Goal: Information Seeking & Learning: Check status

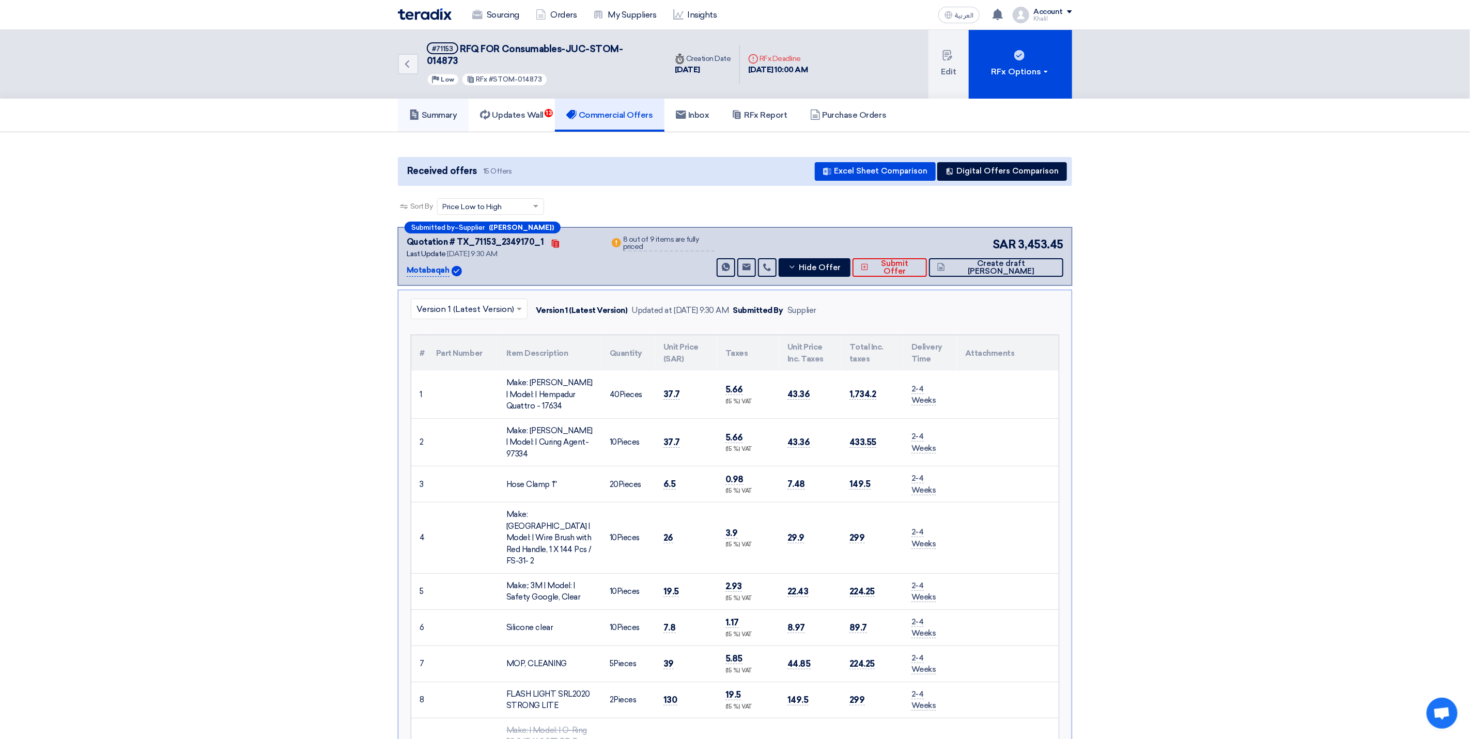
click at [424, 110] on h5 "Summary" at bounding box center [433, 115] width 48 height 10
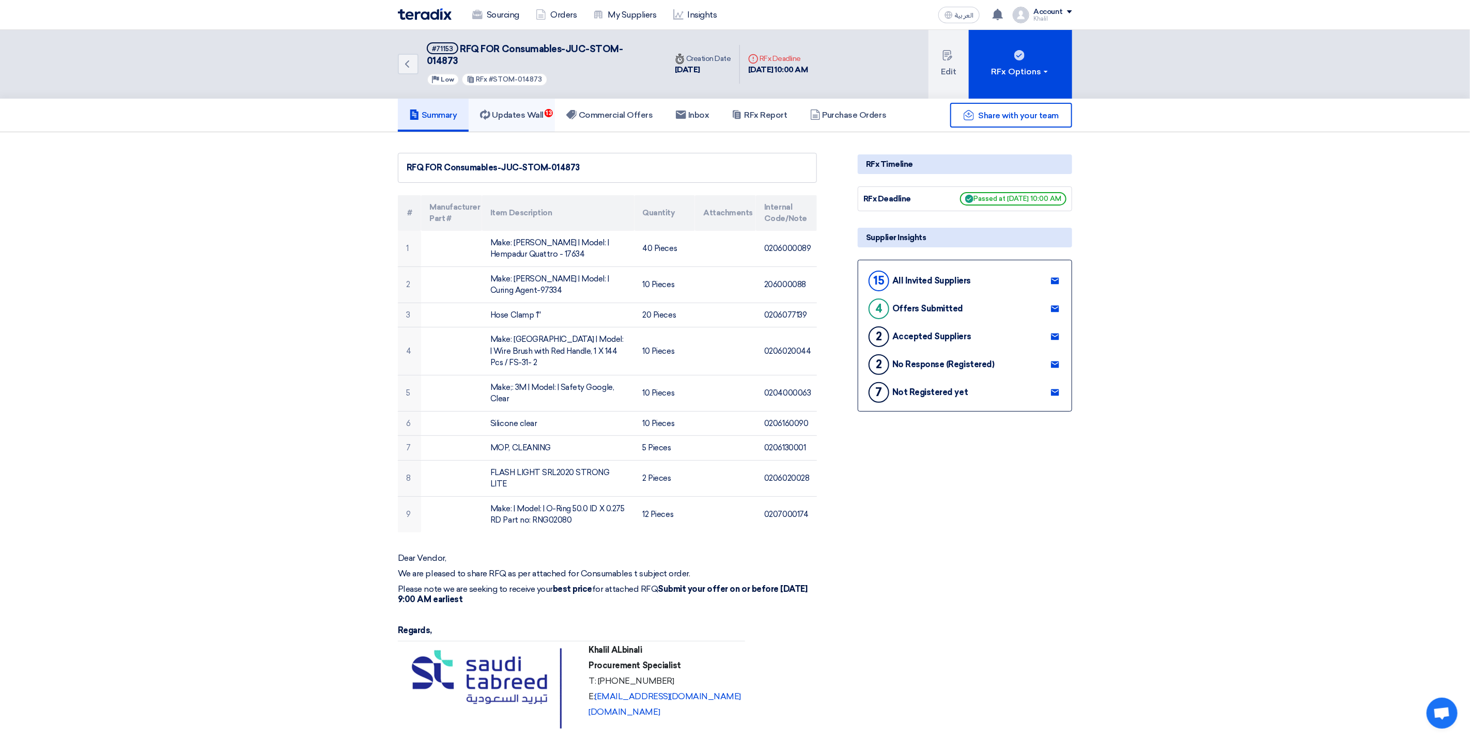
click at [526, 110] on h5 "Updates Wall 13" at bounding box center [512, 115] width 64 height 10
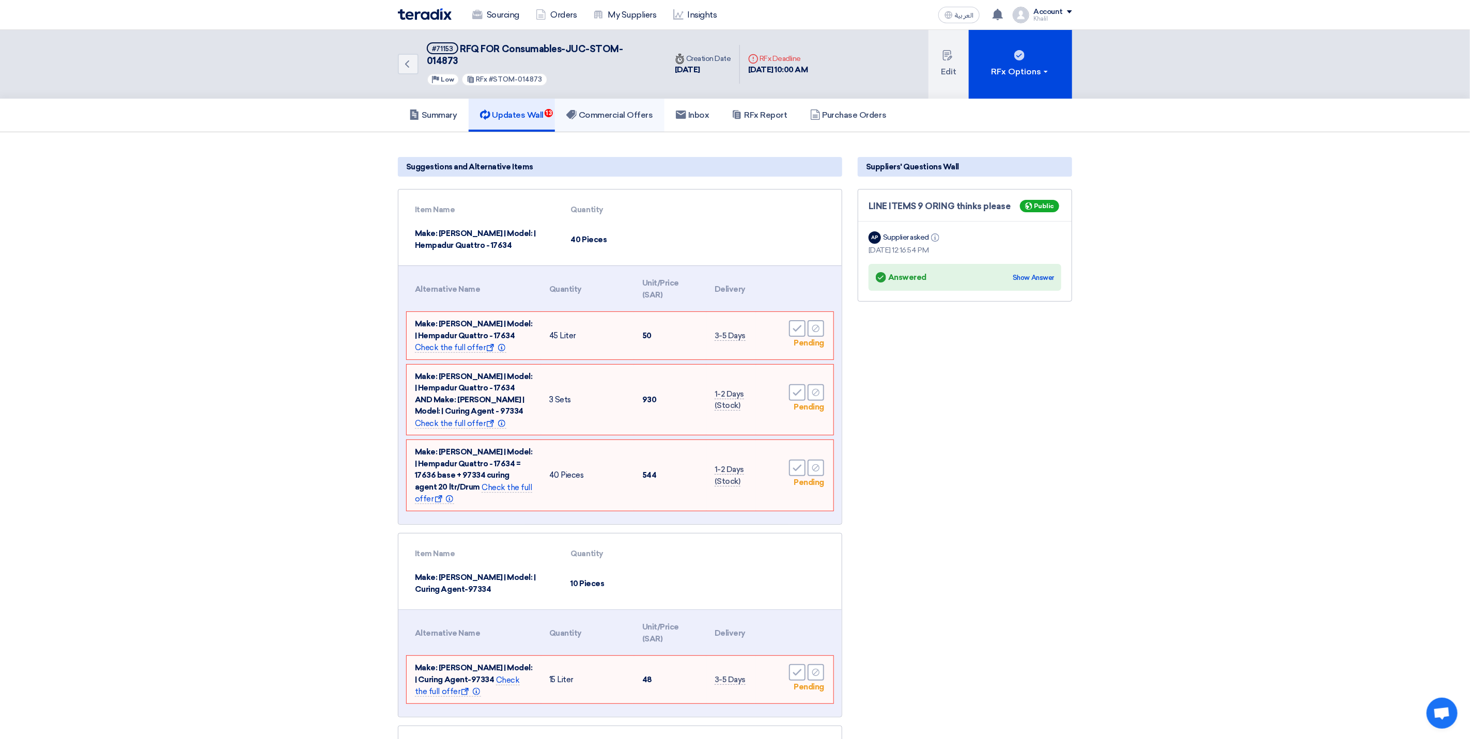
click at [614, 110] on h5 "Commercial Offers" at bounding box center [609, 115] width 87 height 10
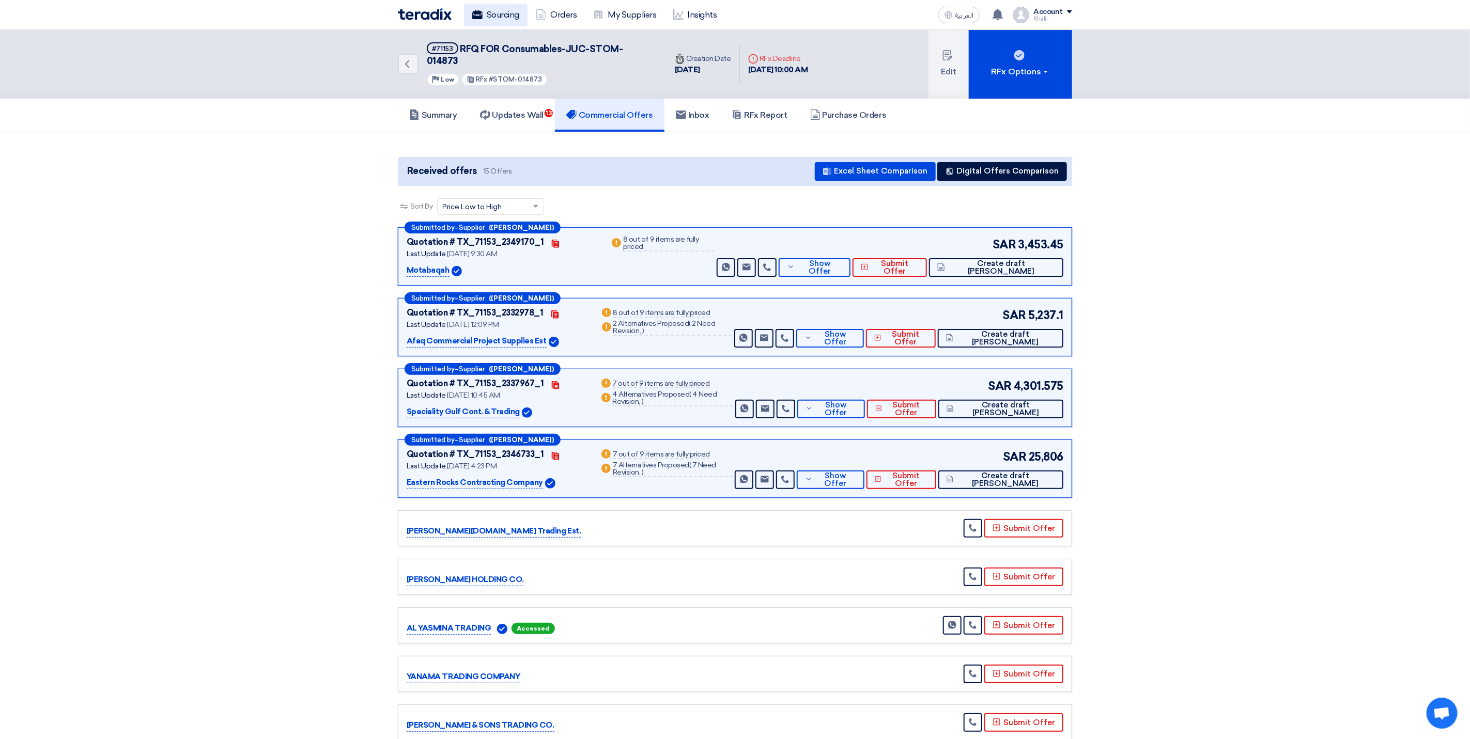
click at [499, 8] on link "Sourcing" at bounding box center [496, 15] width 64 height 23
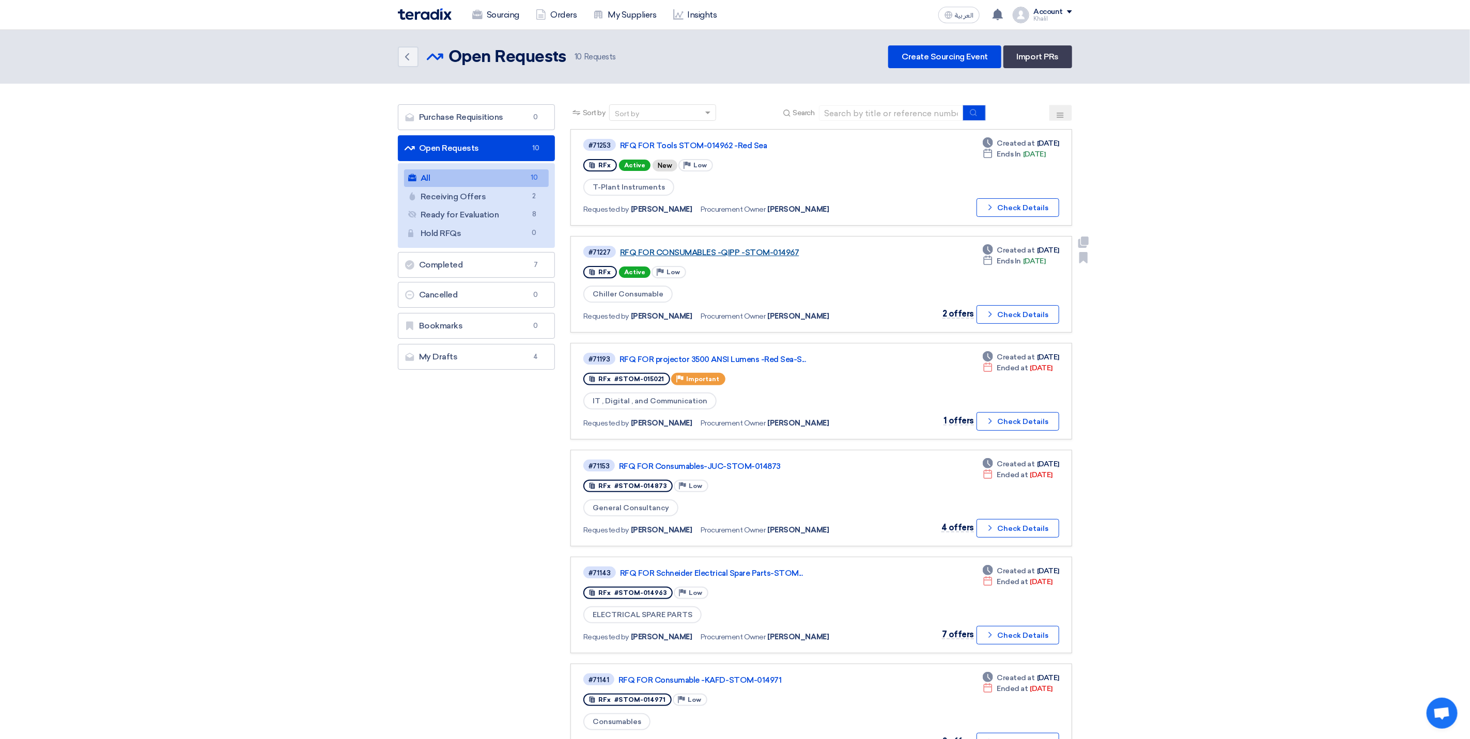
click at [772, 251] on link "RFQ FOR CONSUMABLES -QIPP -STOM-014967" at bounding box center [749, 252] width 258 height 9
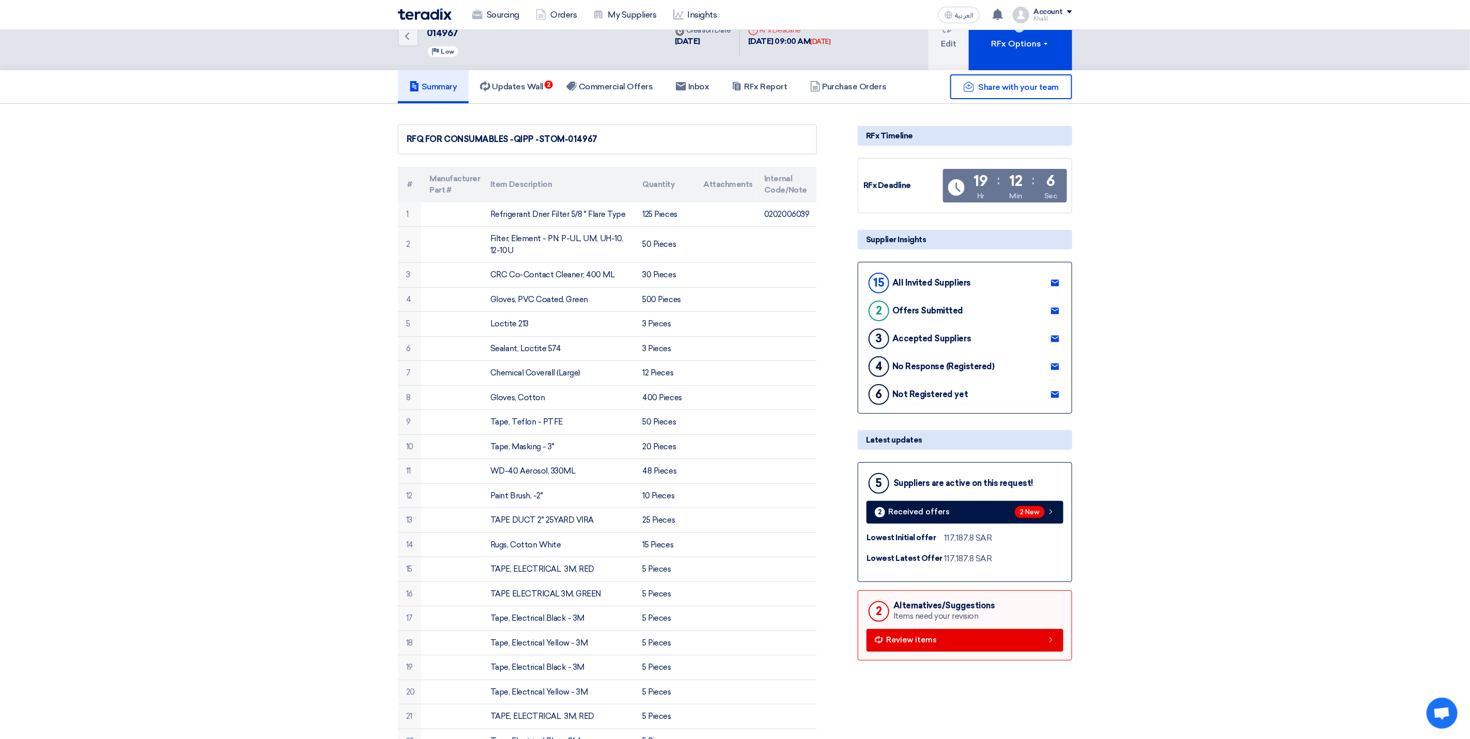
scroll to position [77, 0]
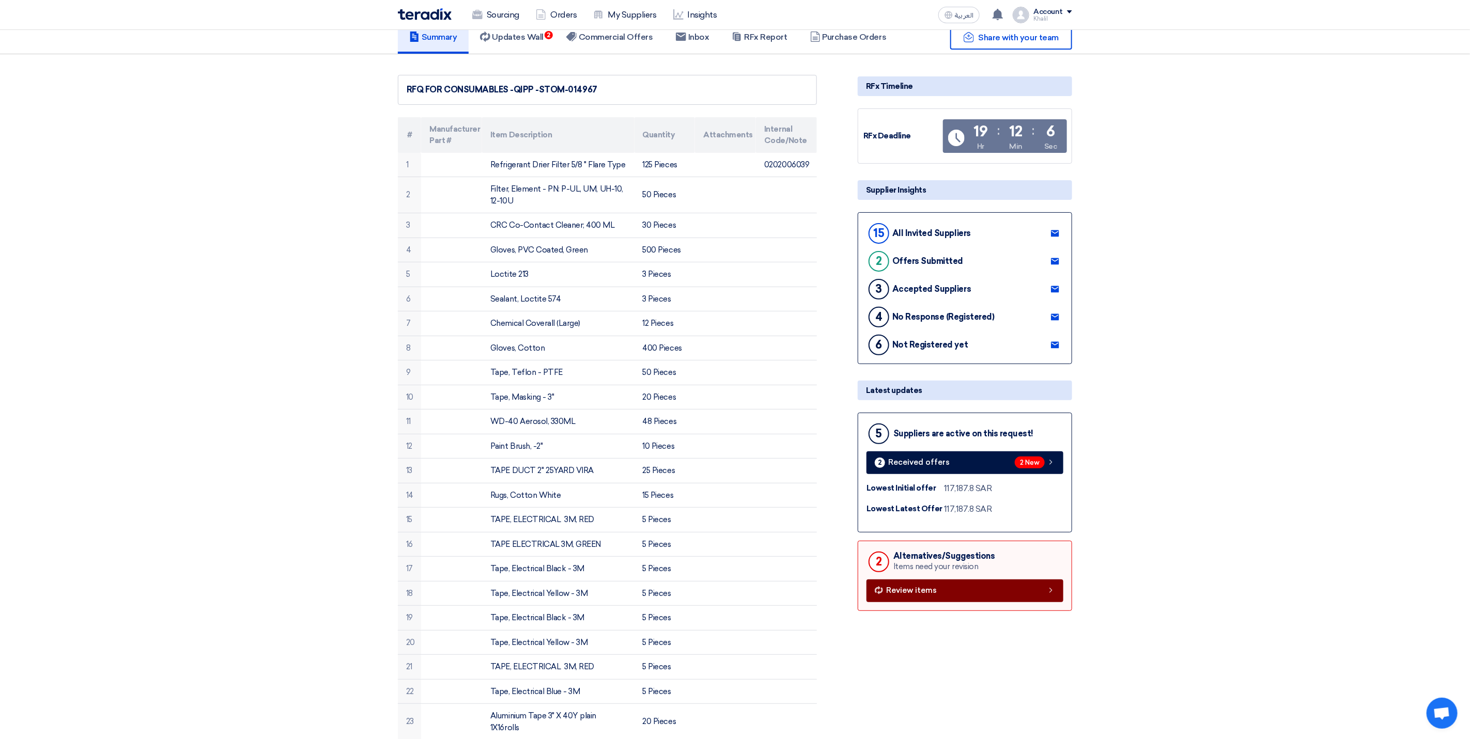
click at [919, 590] on span "Review items" at bounding box center [911, 591] width 51 height 8
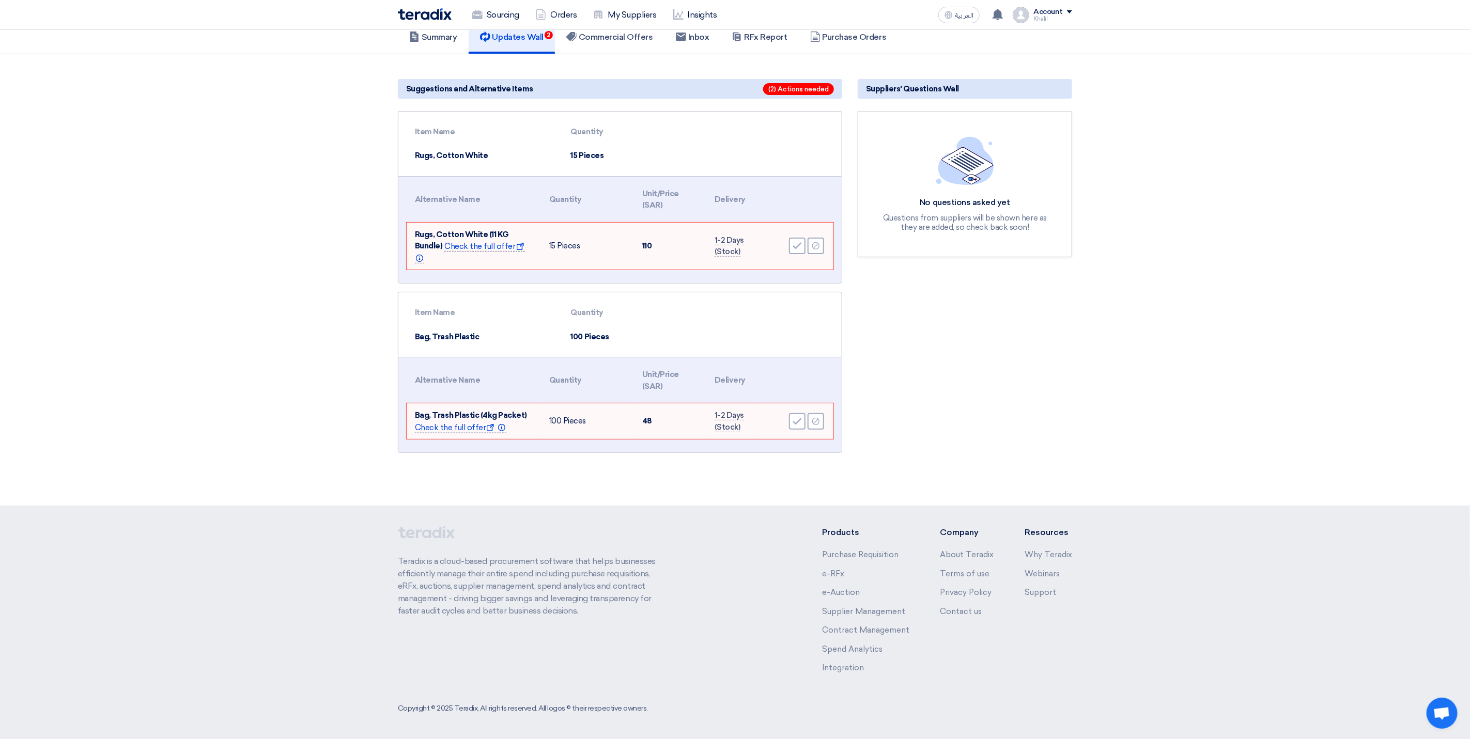
click at [479, 242] on span "Check the full offer Show offer Info" at bounding box center [470, 253] width 110 height 22
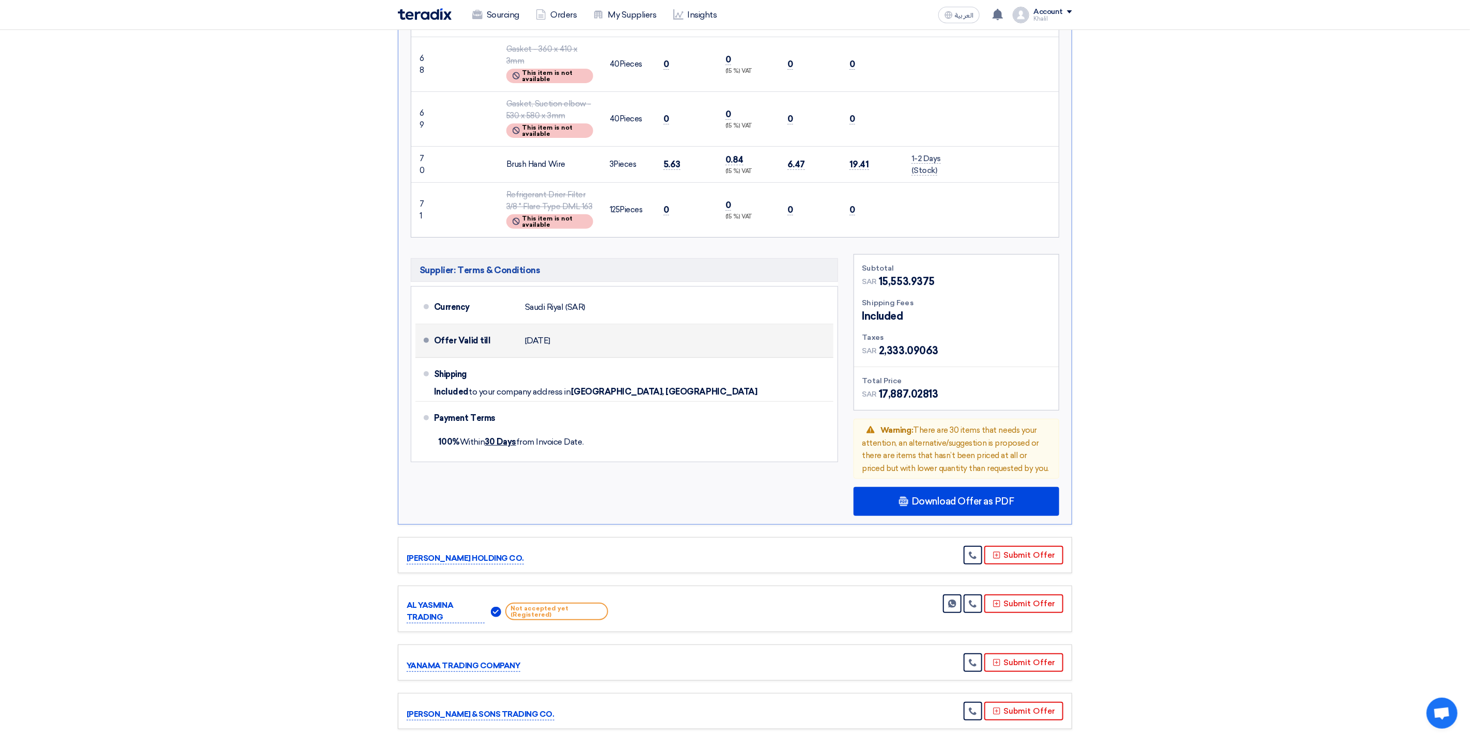
scroll to position [3177, 0]
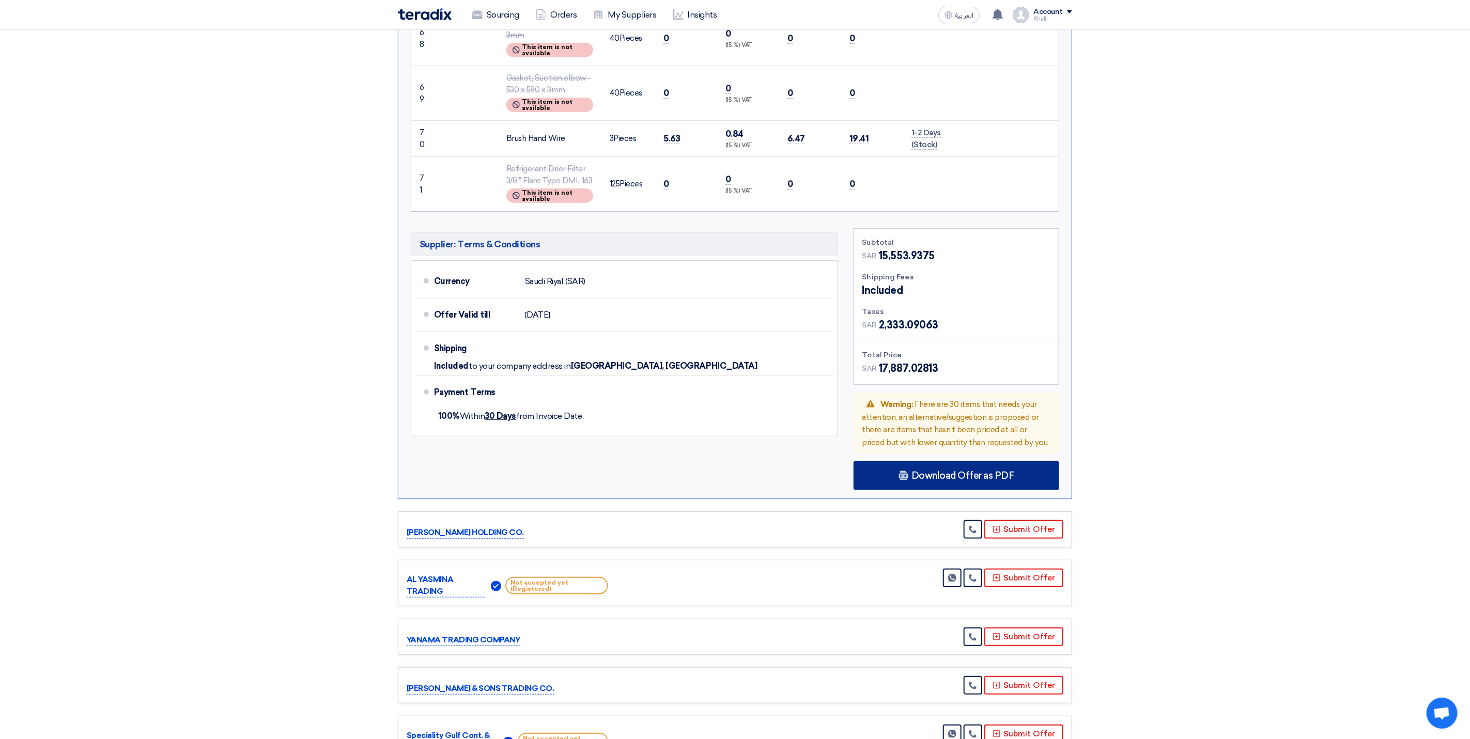
click at [925, 471] on span "Download Offer as PDF" at bounding box center [962, 475] width 103 height 9
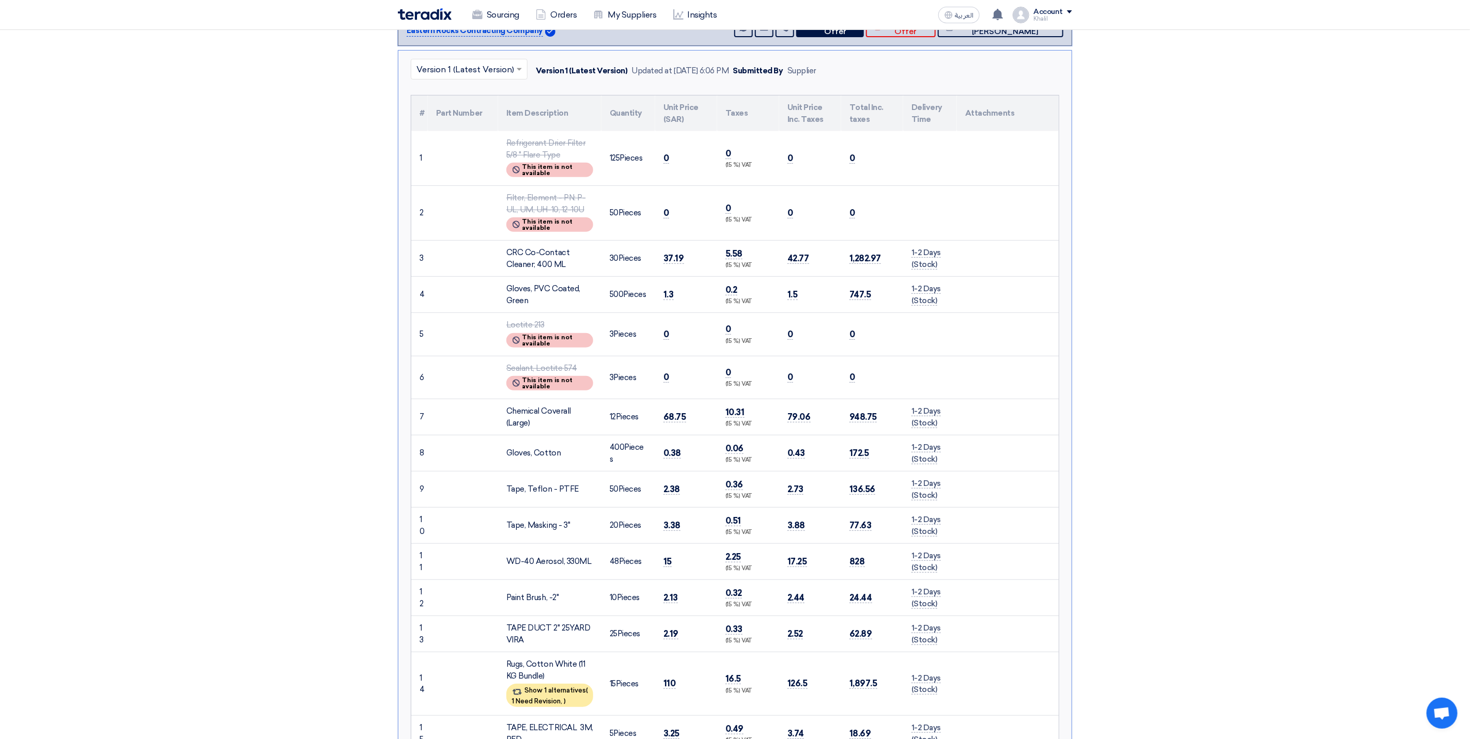
scroll to position [0, 0]
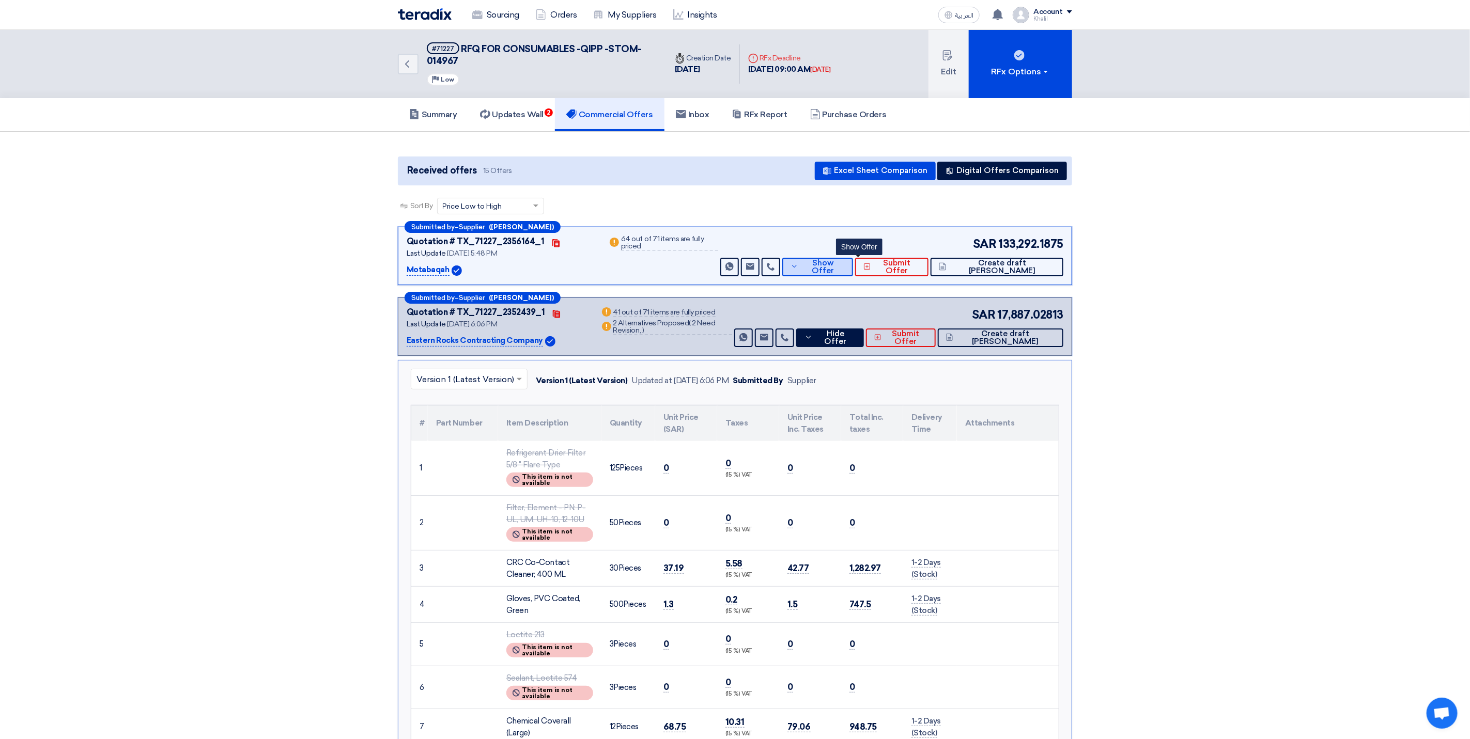
click at [830, 272] on button "Show Offer" at bounding box center [817, 267] width 71 height 19
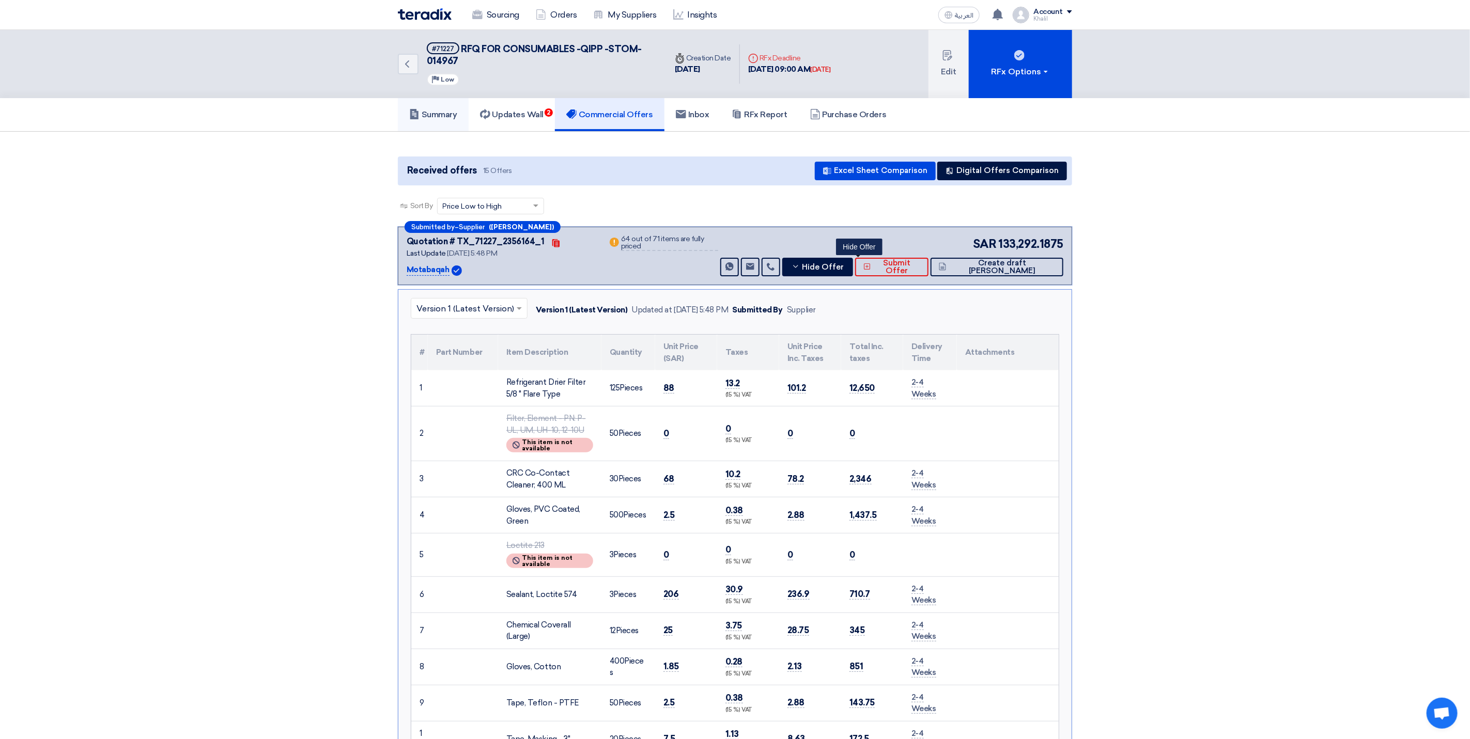
click at [440, 115] on h5 "Summary" at bounding box center [433, 115] width 48 height 10
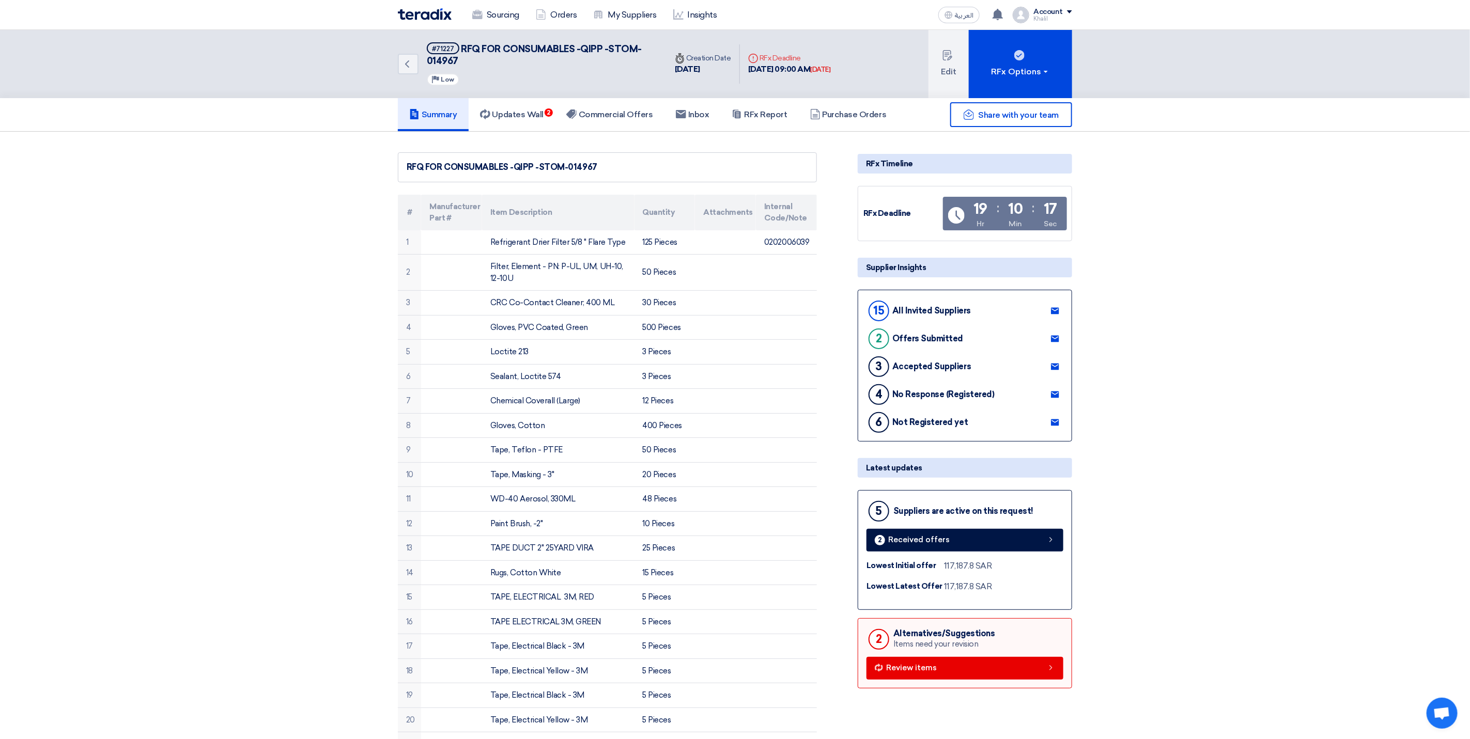
click at [516, 115] on h5 "Updates Wall 2" at bounding box center [512, 115] width 64 height 10
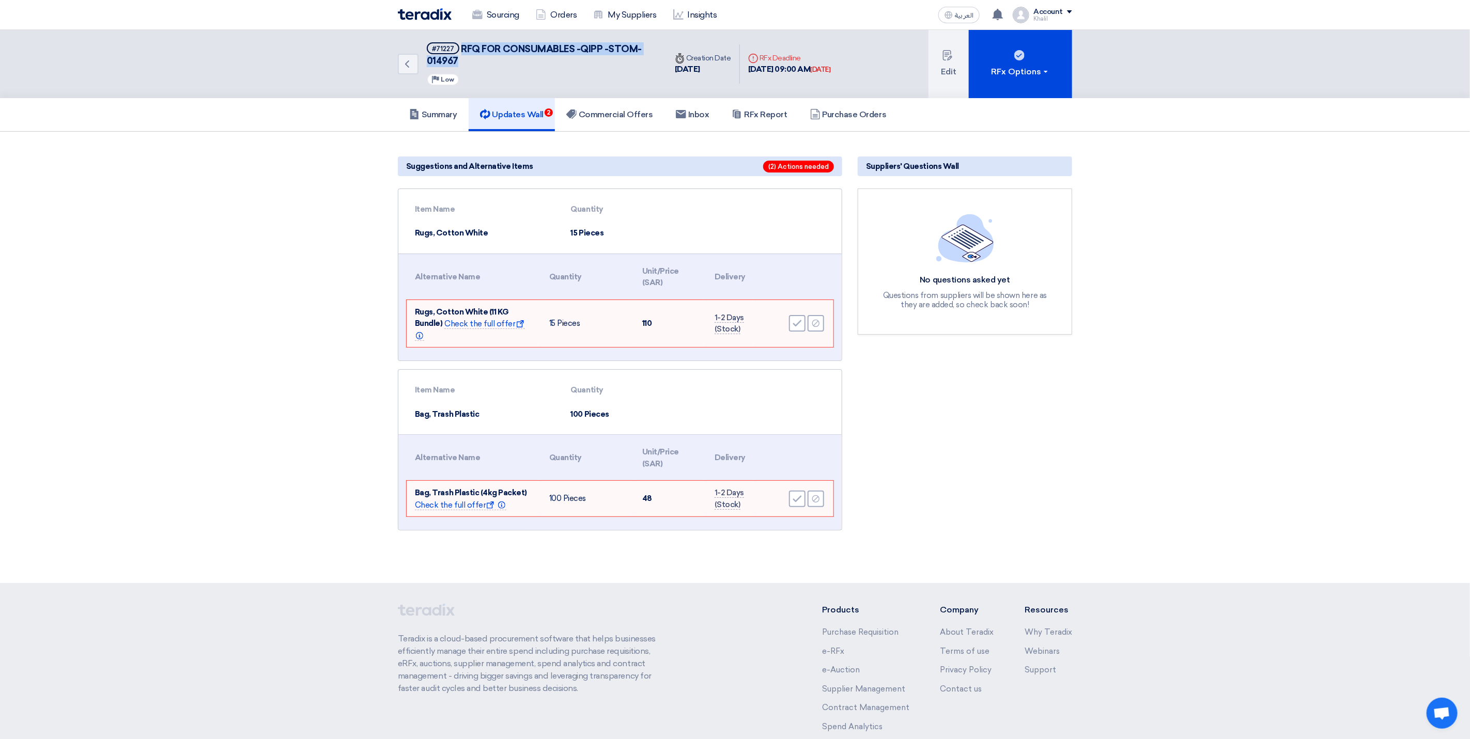
drag, startPoint x: 461, startPoint y: 45, endPoint x: 525, endPoint y: 65, distance: 67.6
click at [525, 65] on h5 "#71227 RFQ FOR CONSUMABLES -QIPP -STOM-014967" at bounding box center [540, 54] width 227 height 25
copy span "RFQ FOR CONSUMABLES -QIPP -STOM-014967"
click at [501, 18] on link "Sourcing" at bounding box center [496, 15] width 64 height 23
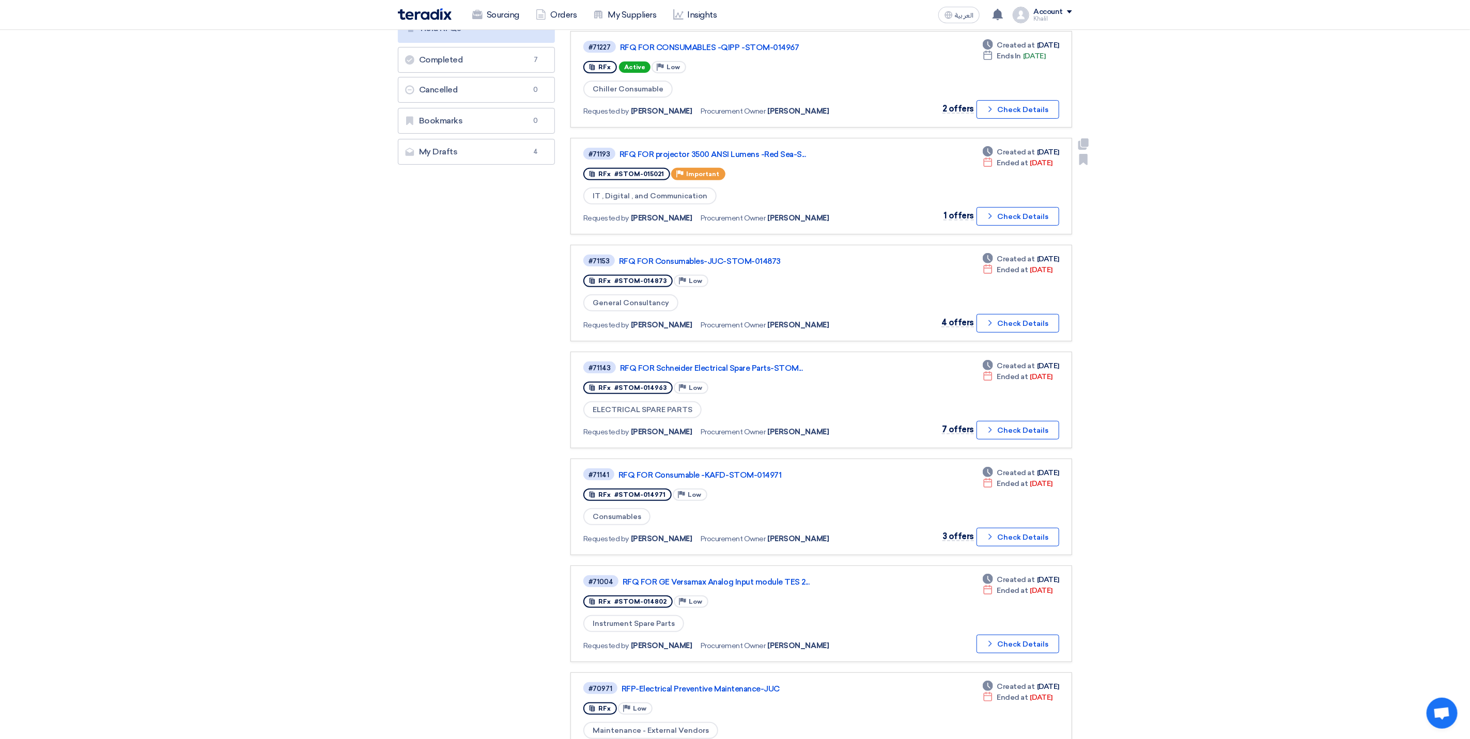
scroll to position [232, 0]
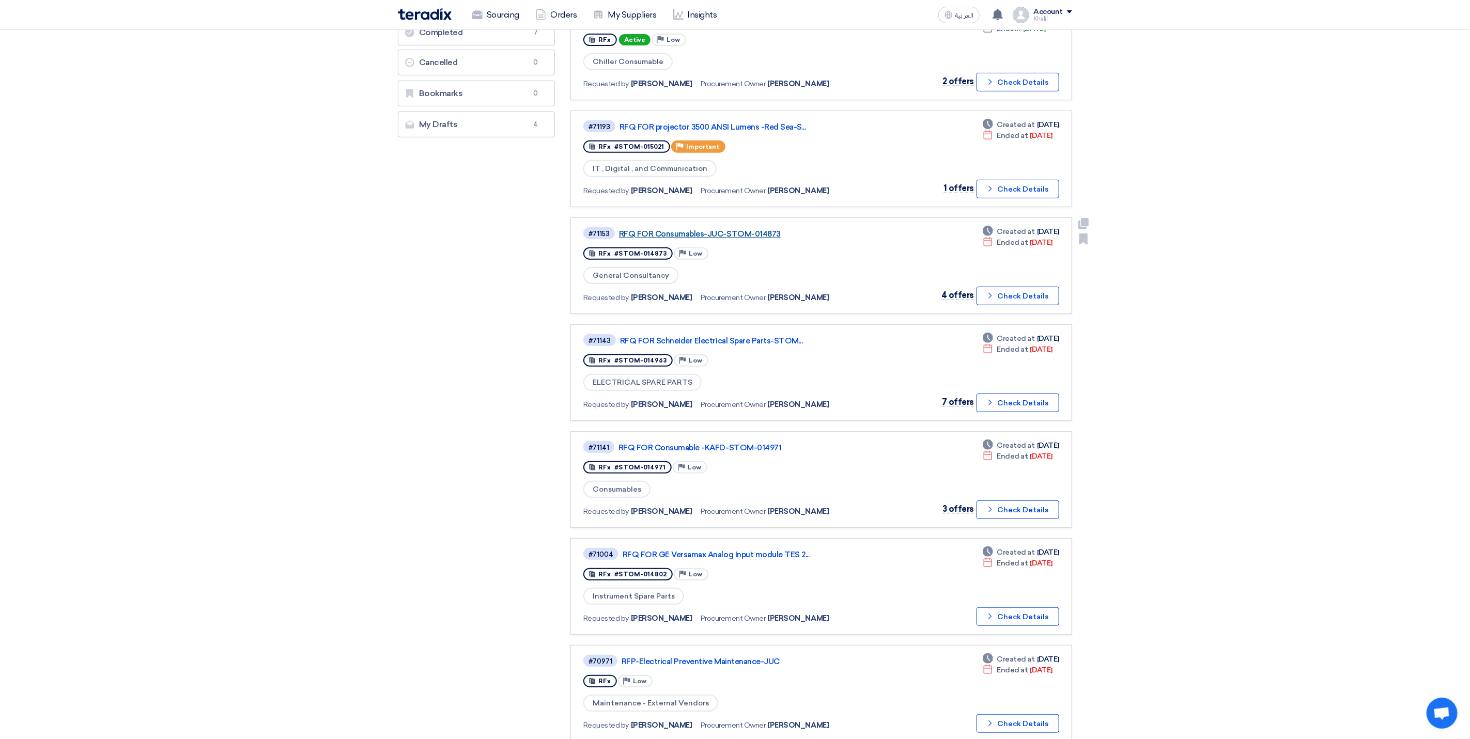
click at [743, 229] on link "RFQ FOR Consumables-JUC-STOM-014873" at bounding box center [748, 233] width 258 height 9
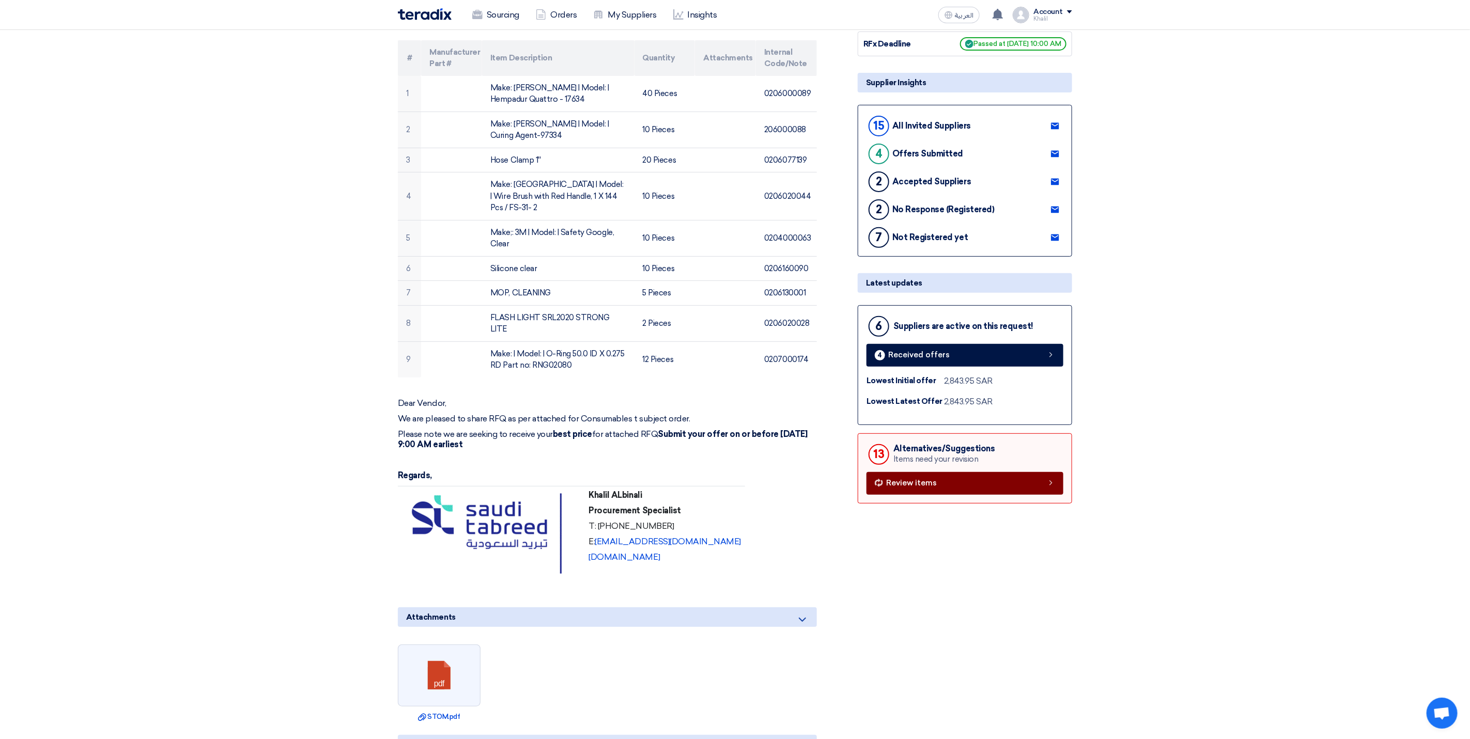
click at [951, 479] on link "Review items" at bounding box center [964, 483] width 197 height 23
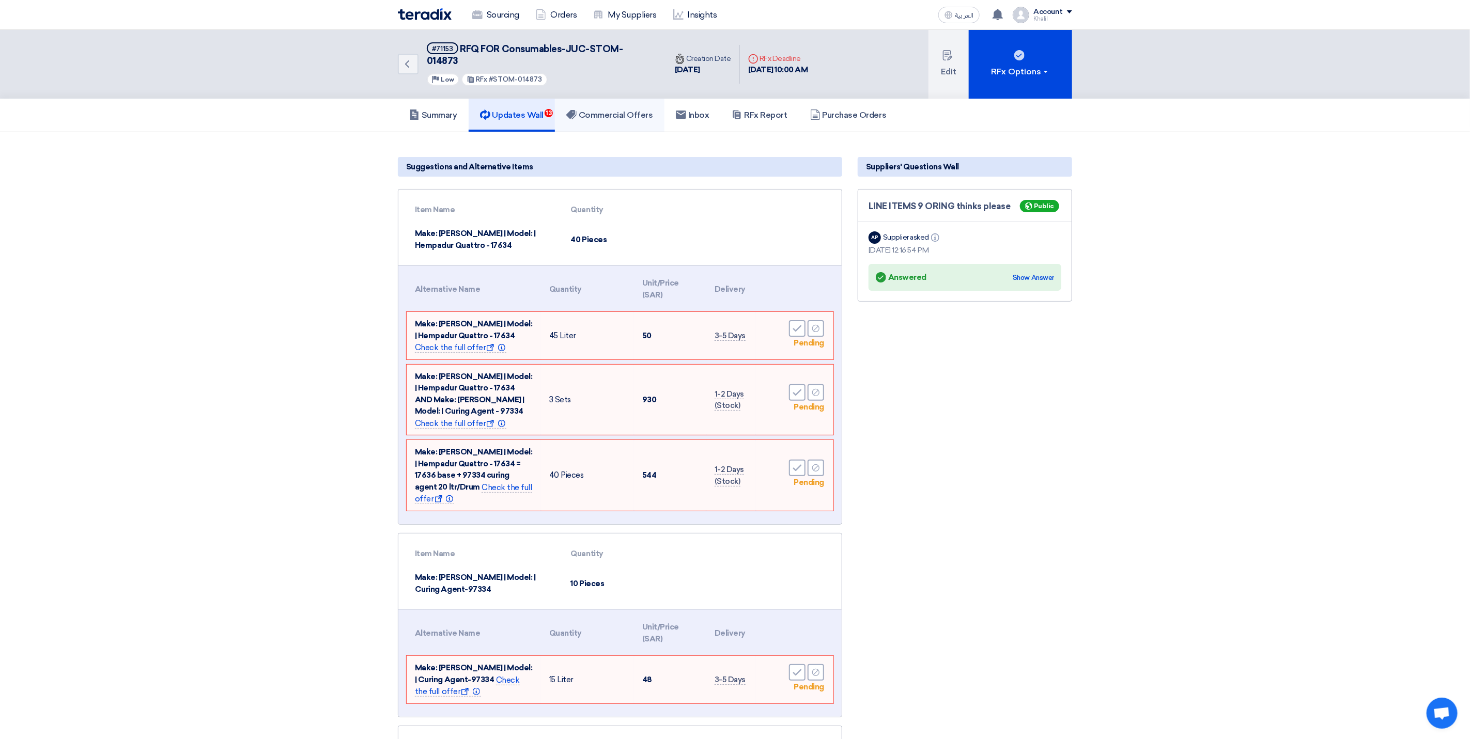
click at [606, 110] on h5 "Commercial Offers" at bounding box center [609, 115] width 87 height 10
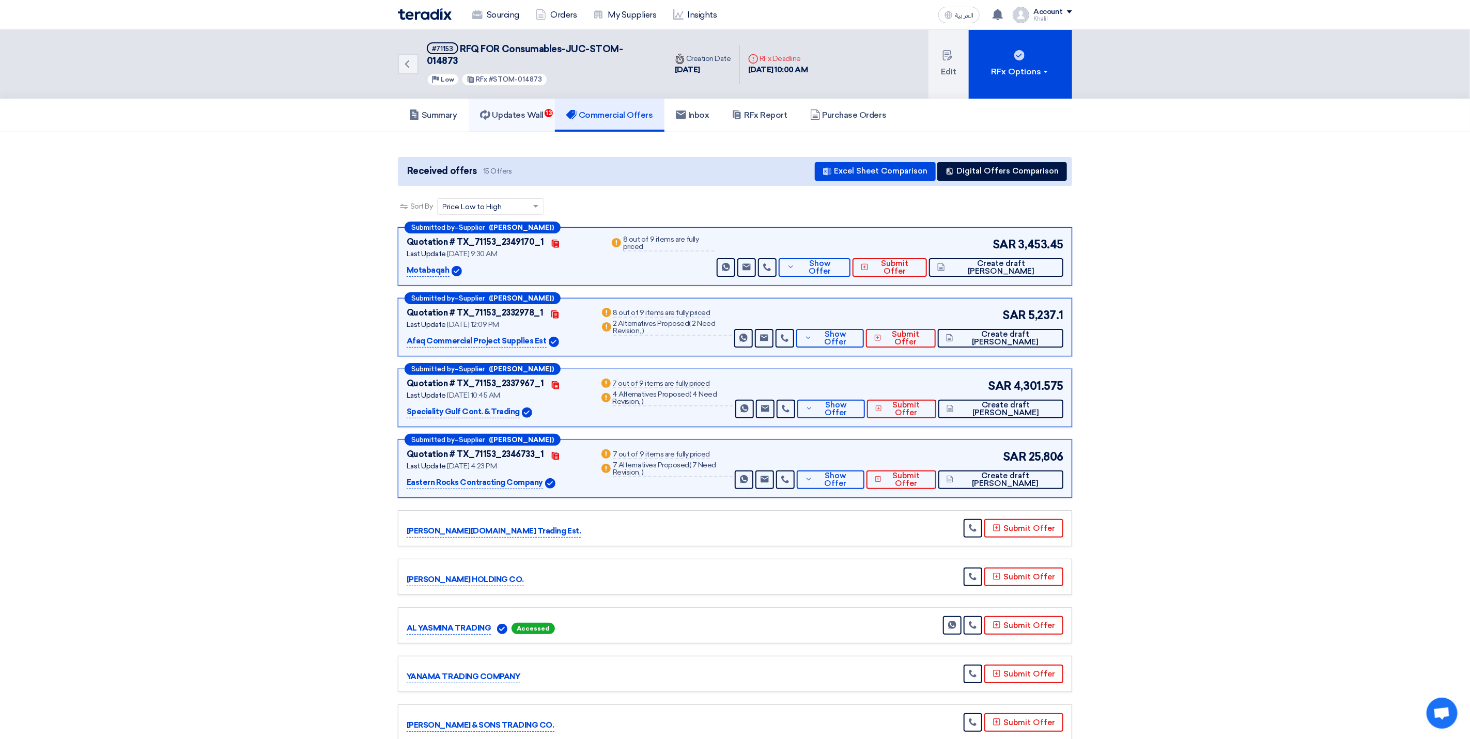
click at [525, 108] on link "Updates Wall 13" at bounding box center [512, 115] width 86 height 33
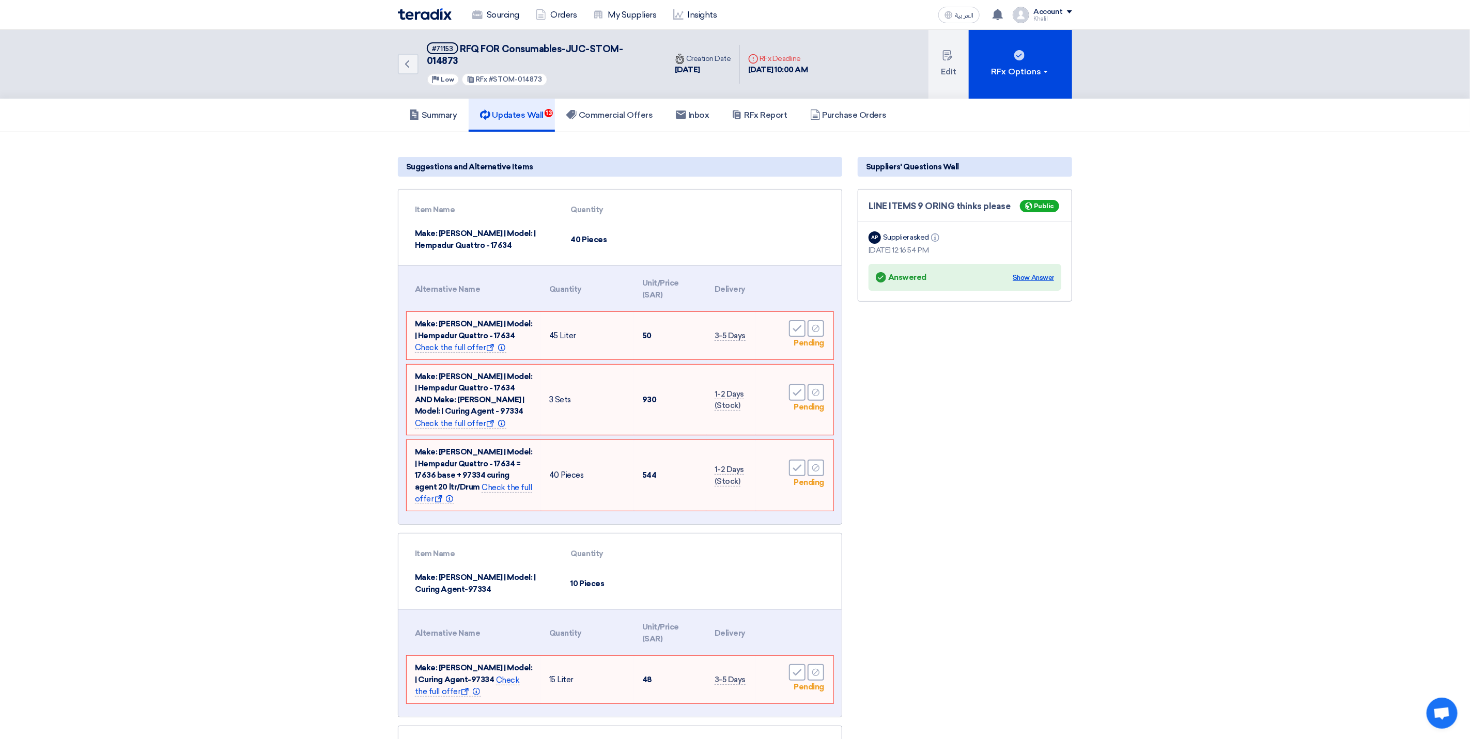
click at [1031, 273] on div "Show Answer" at bounding box center [1033, 278] width 41 height 10
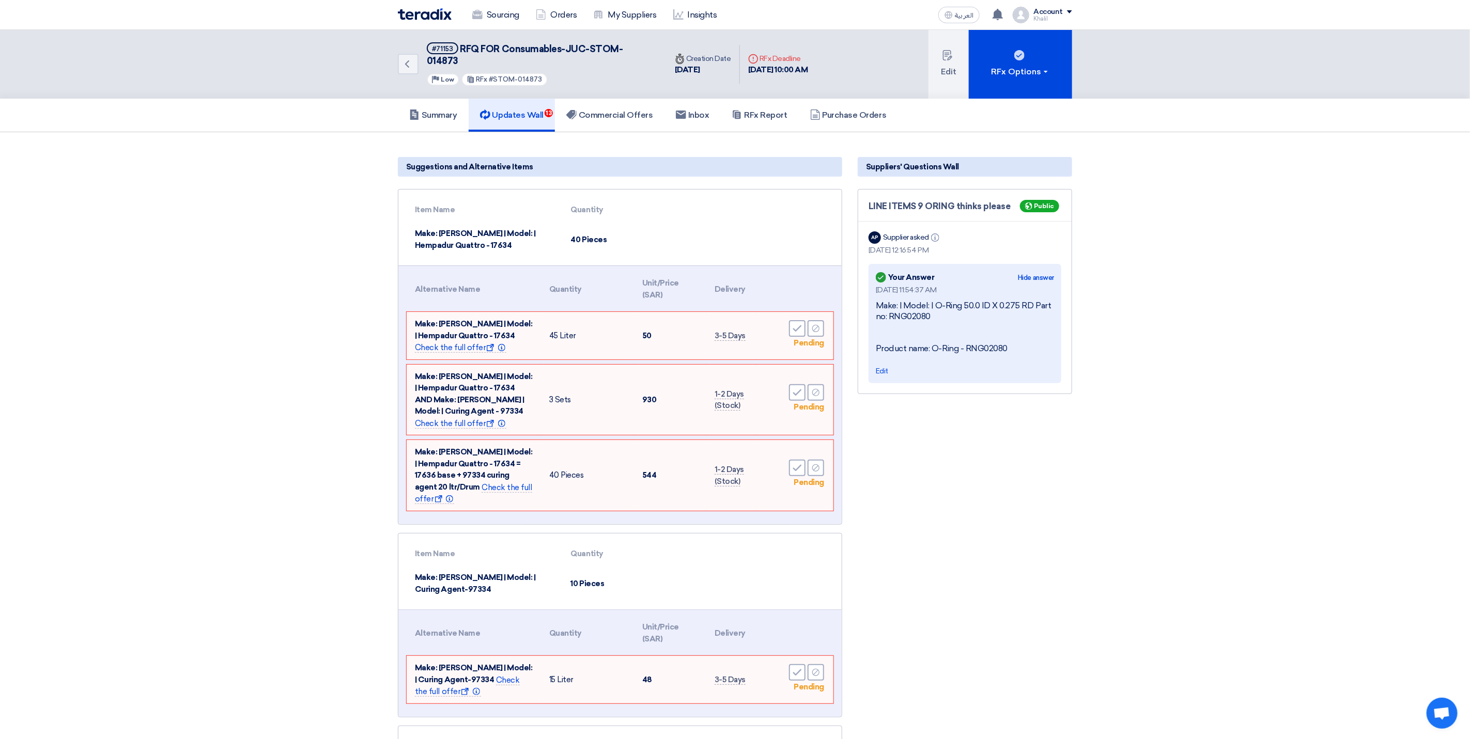
click at [431, 110] on h5 "Summary" at bounding box center [433, 115] width 48 height 10
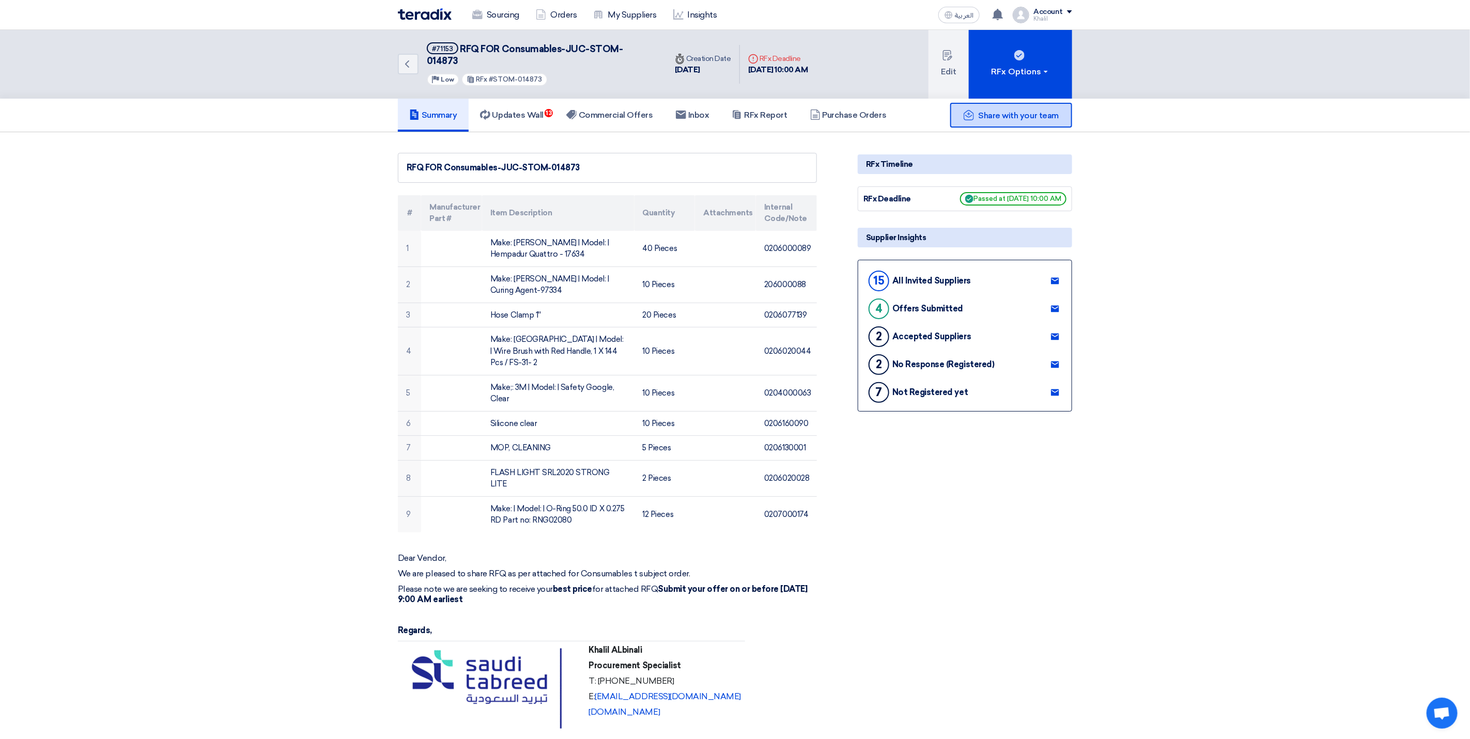
click at [1001, 111] on span "Share with your team" at bounding box center [1018, 116] width 80 height 10
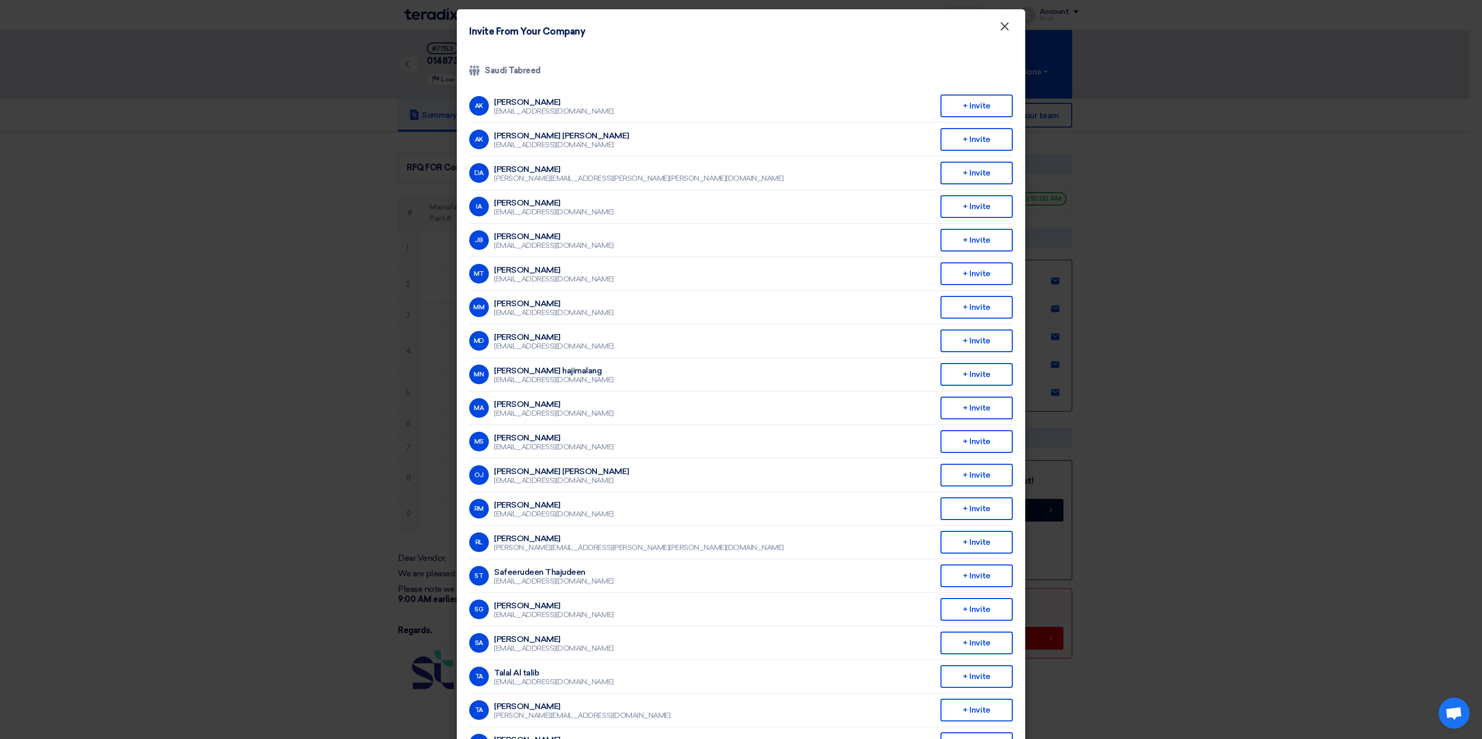
click at [999, 33] on span "×" at bounding box center [1004, 29] width 10 height 21
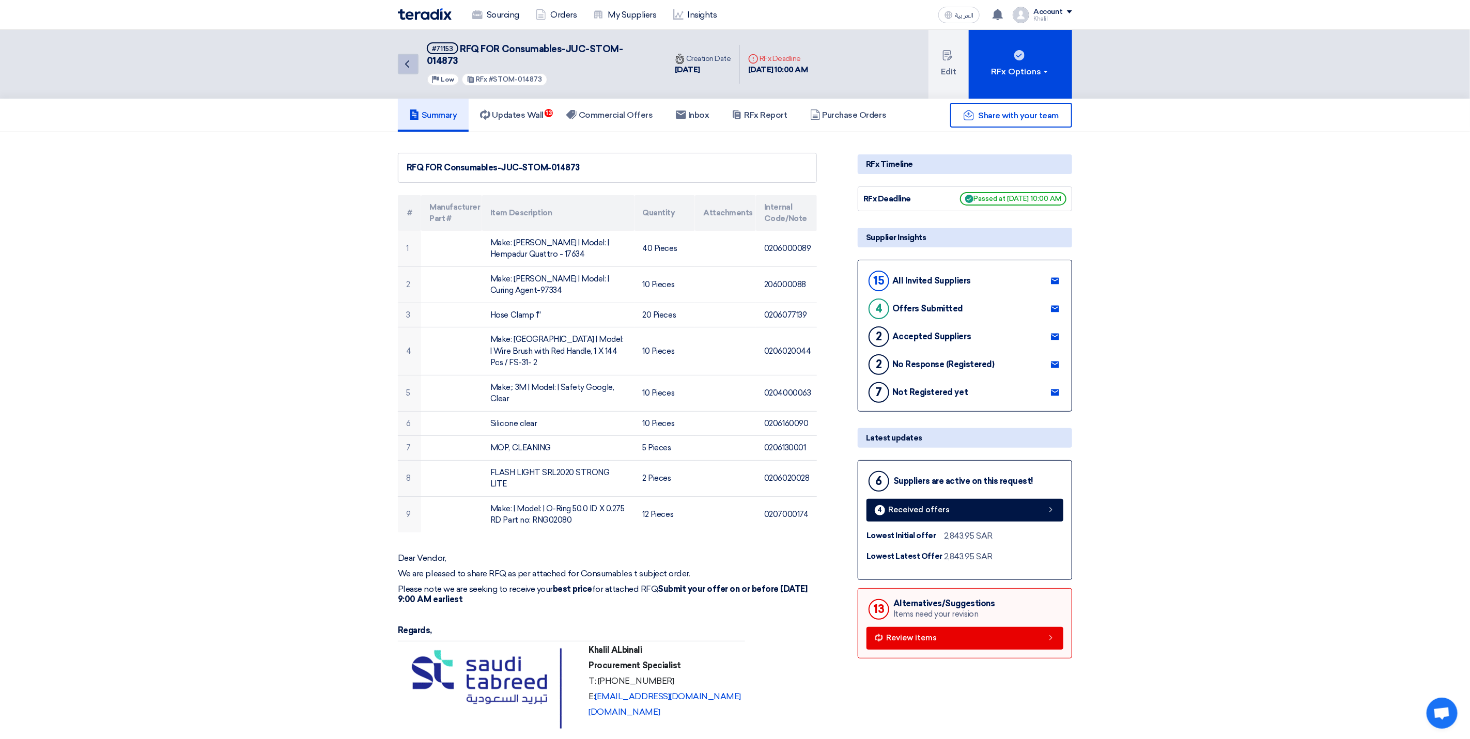
click at [405, 65] on link "Back" at bounding box center [408, 64] width 21 height 21
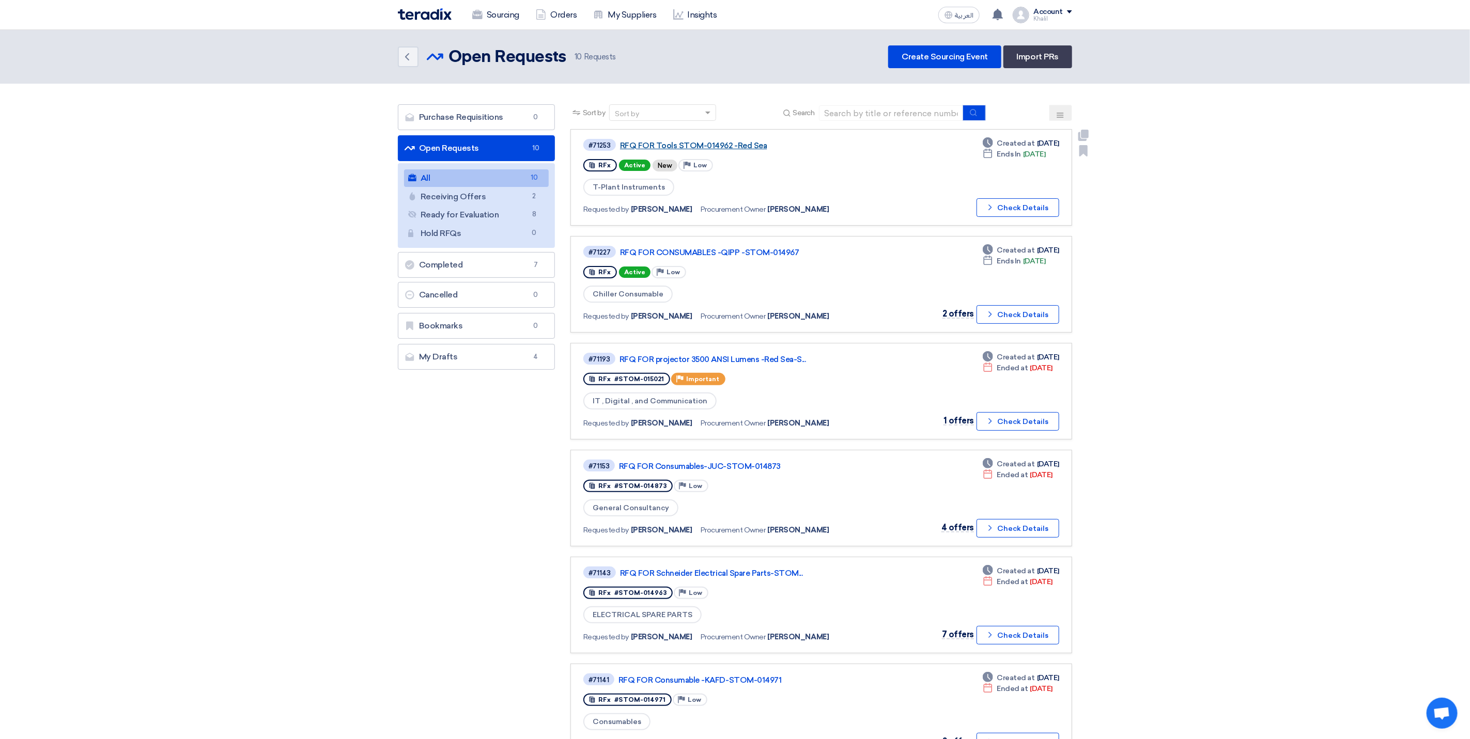
click at [732, 143] on link "RFQ FOR Tools STOM-014962 -Red Sea" at bounding box center [749, 145] width 258 height 9
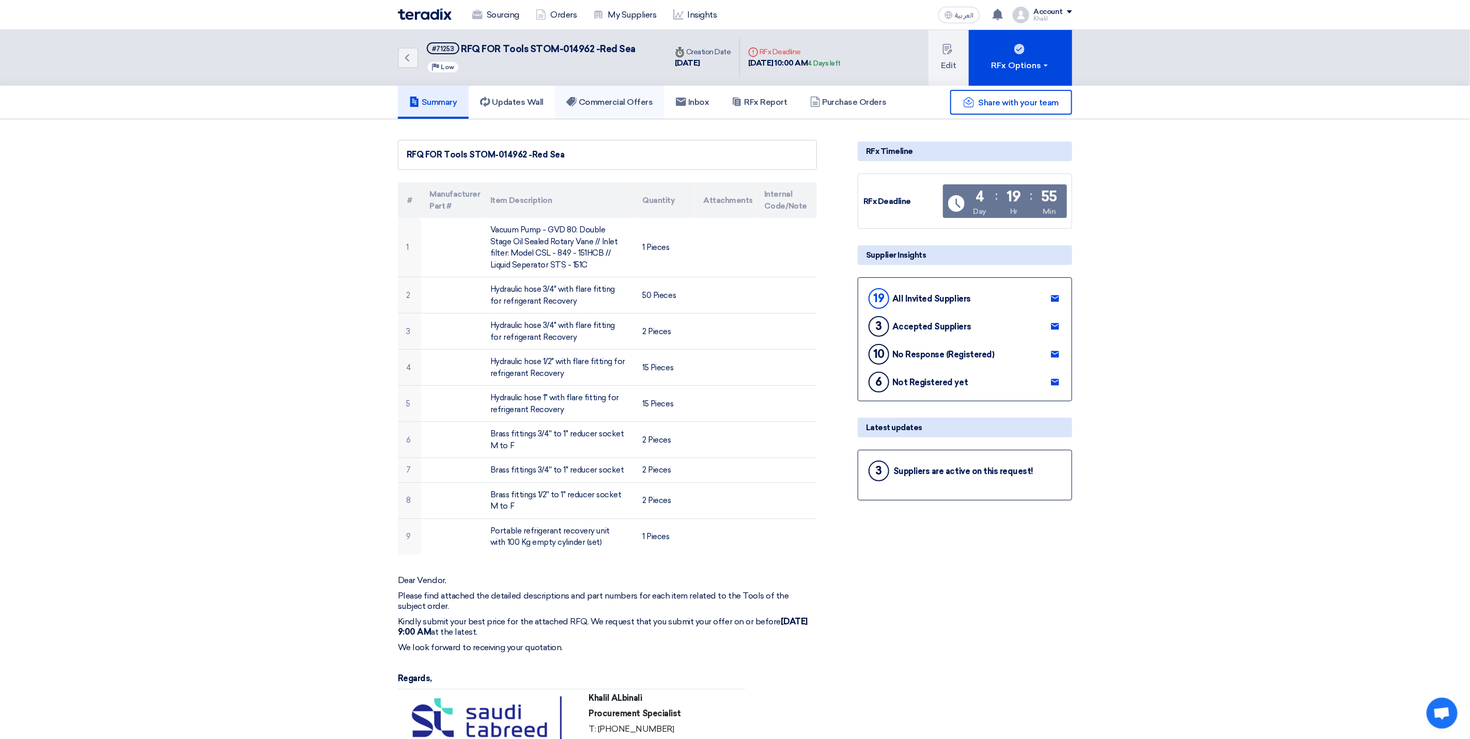
click at [600, 103] on h5 "Commercial Offers" at bounding box center [609, 102] width 87 height 10
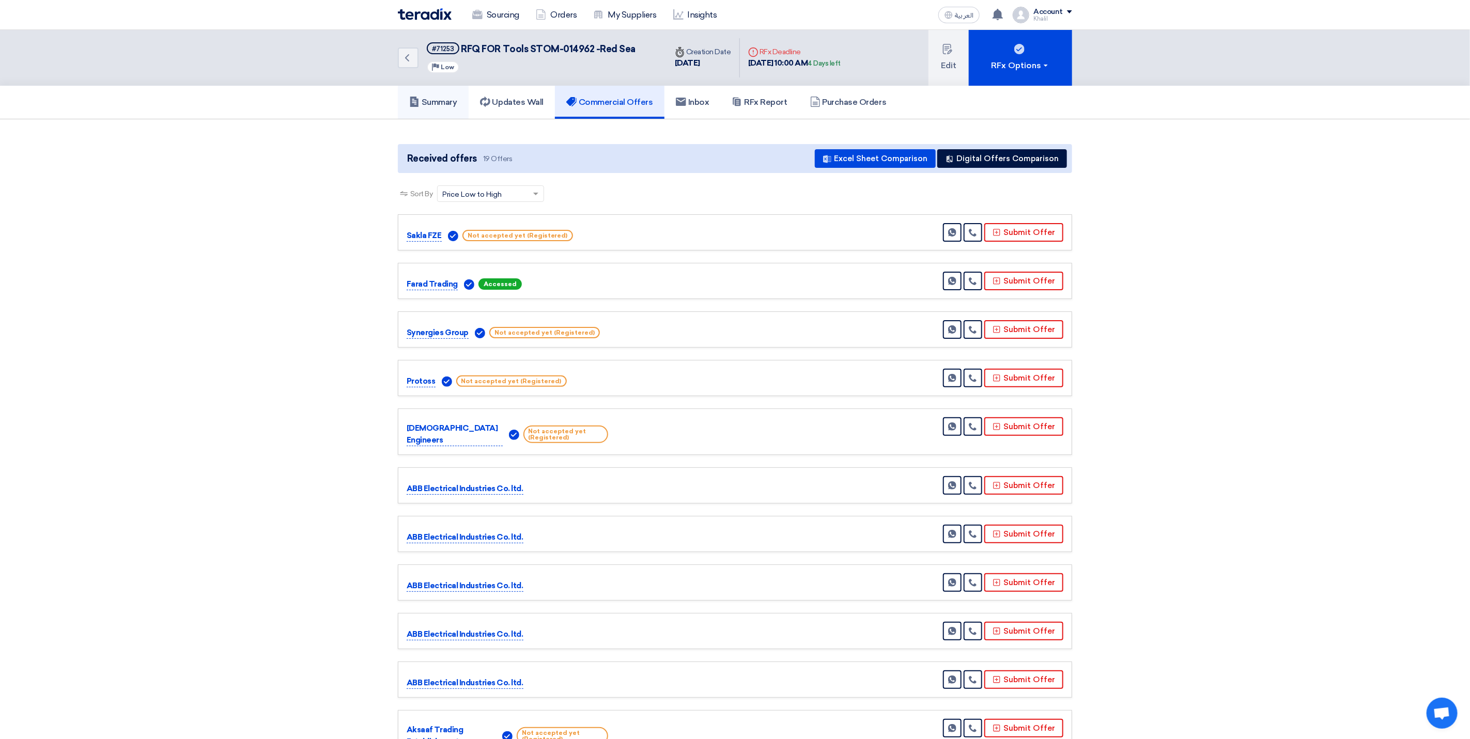
click at [431, 100] on h5 "Summary" at bounding box center [433, 102] width 48 height 10
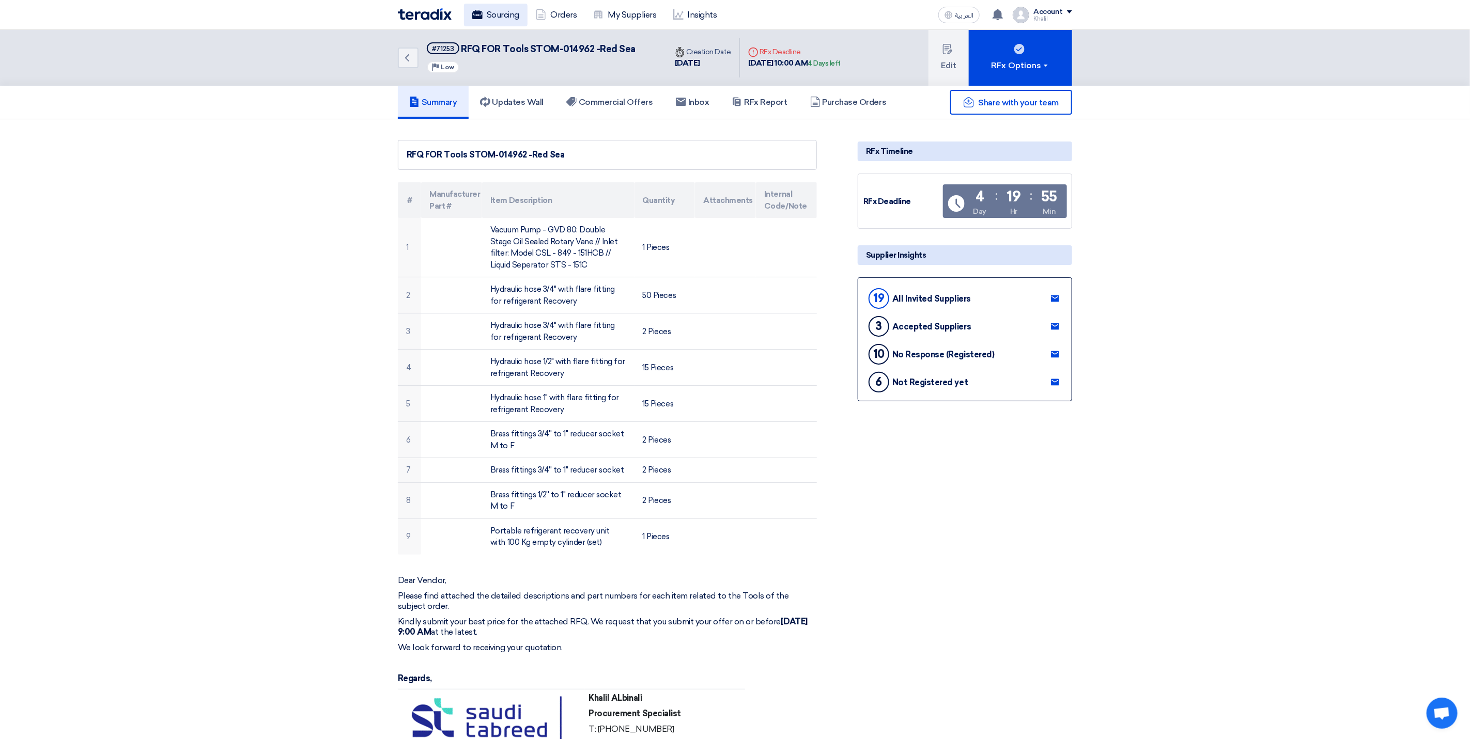
click at [501, 13] on link "Sourcing" at bounding box center [496, 15] width 64 height 23
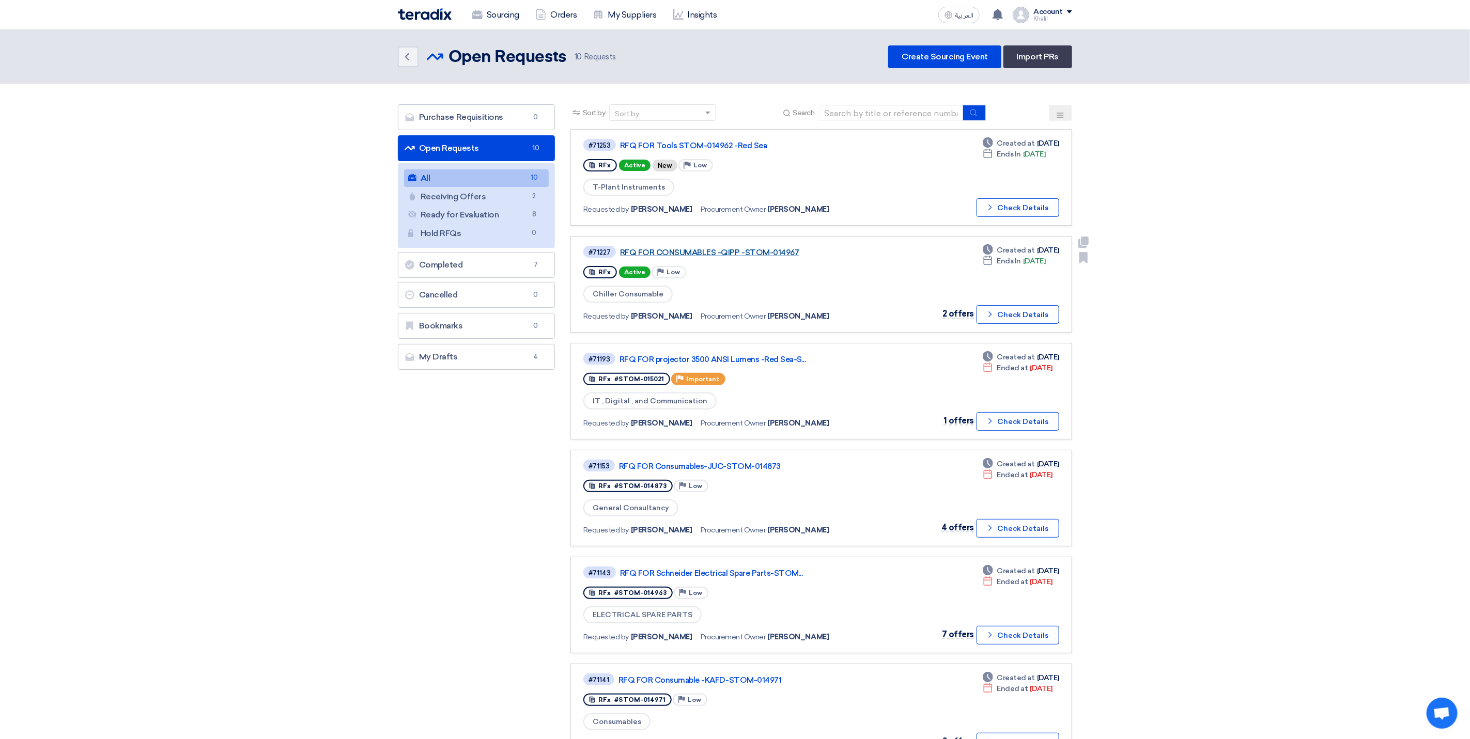
click at [722, 251] on link "RFQ FOR CONSUMABLES -QIPP -STOM-014967" at bounding box center [749, 252] width 258 height 9
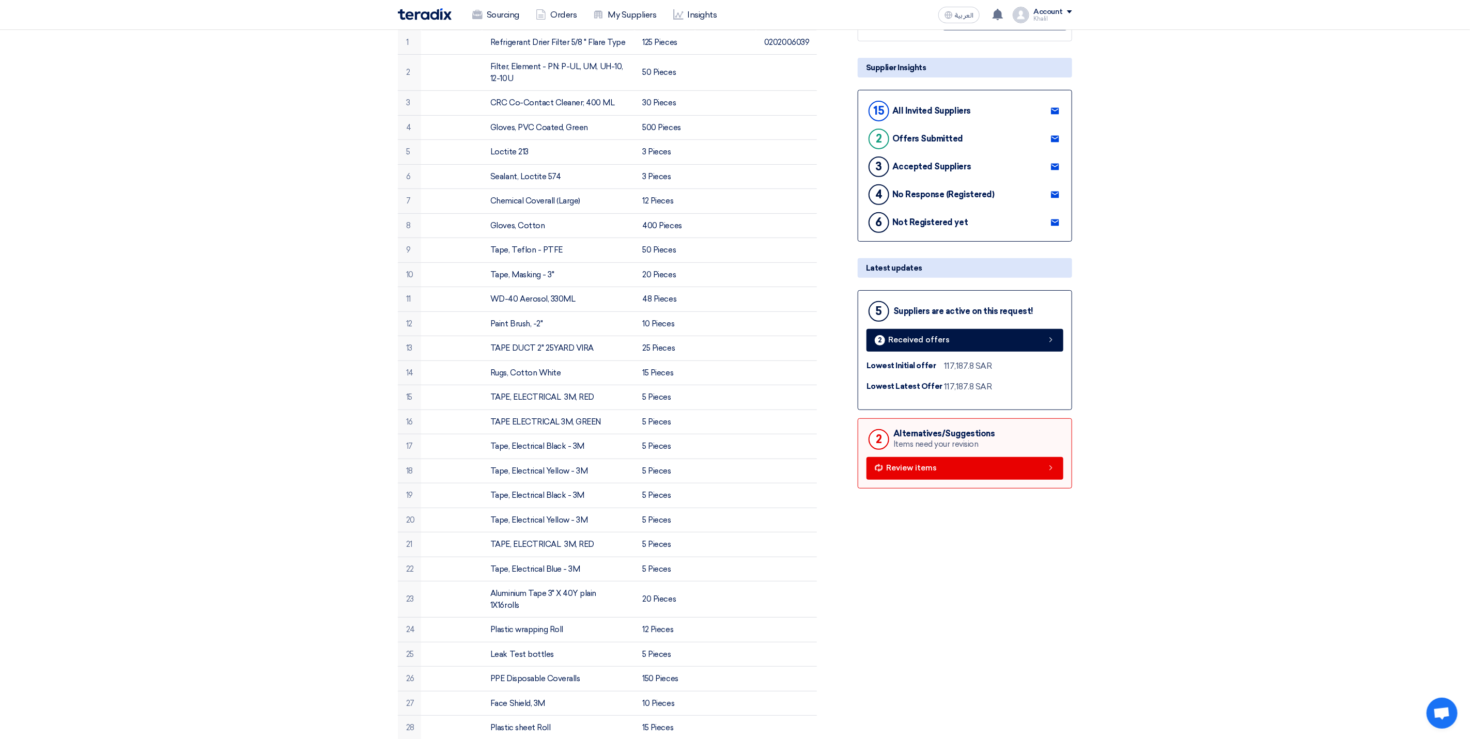
scroll to position [138, 0]
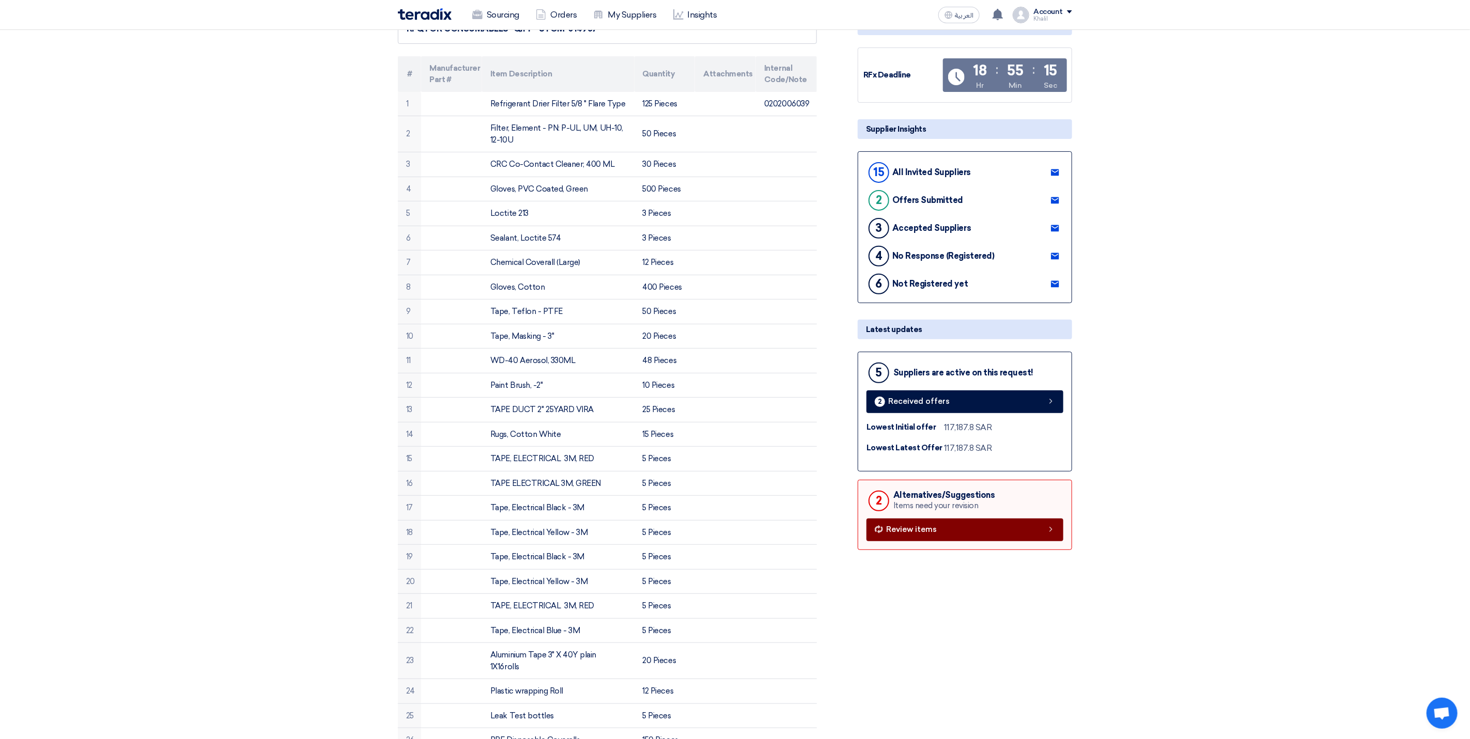
click at [947, 538] on link "Review items" at bounding box center [964, 530] width 197 height 23
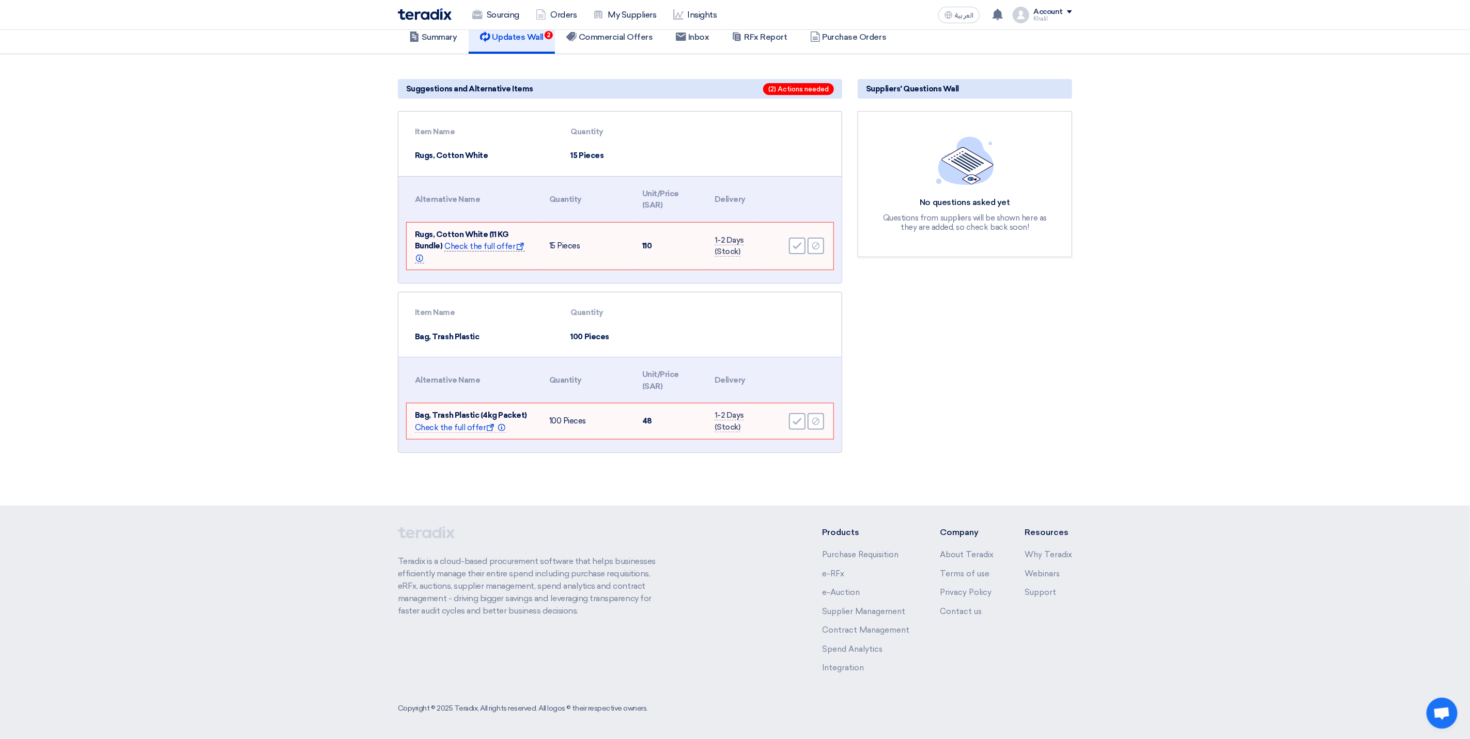
click at [493, 245] on span "Check the full offer Show offer Info" at bounding box center [470, 253] width 110 height 22
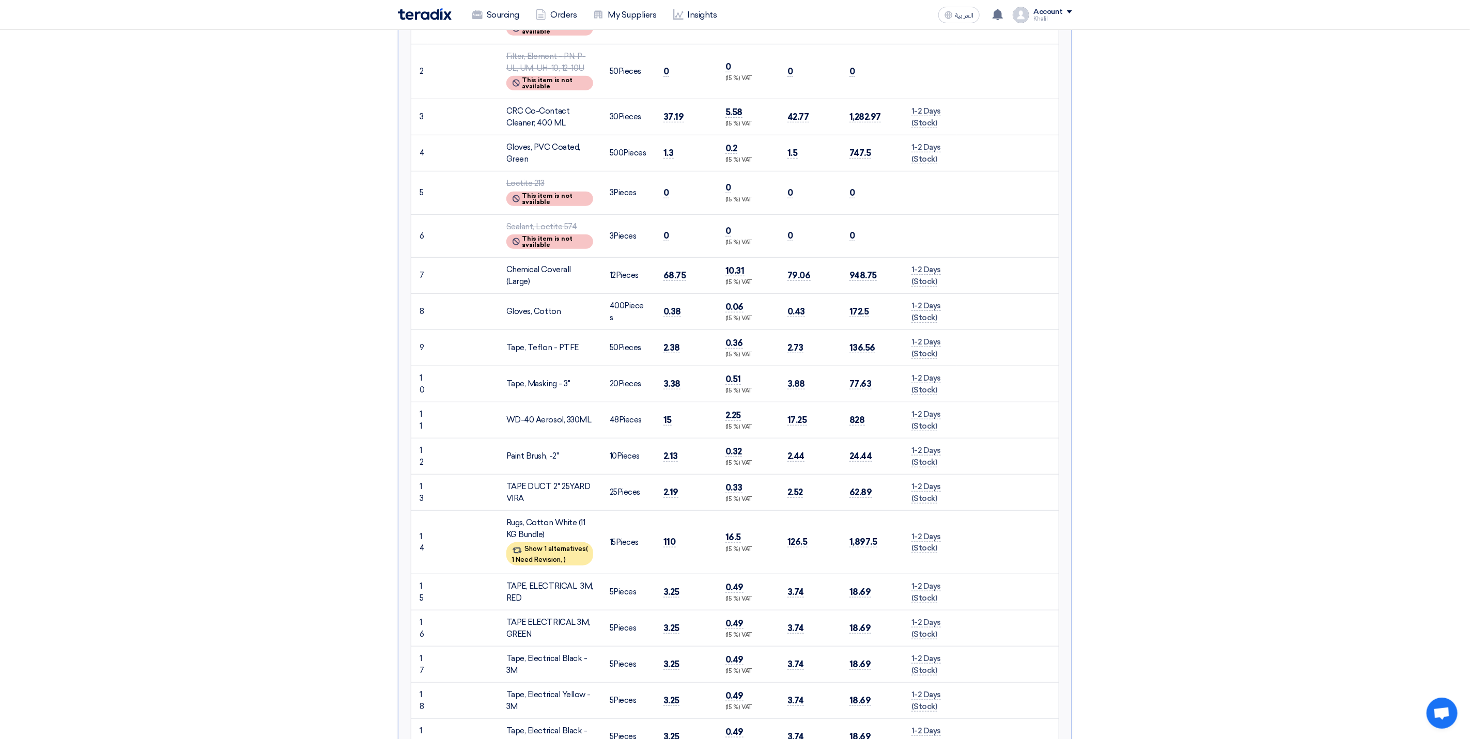
scroll to position [142, 0]
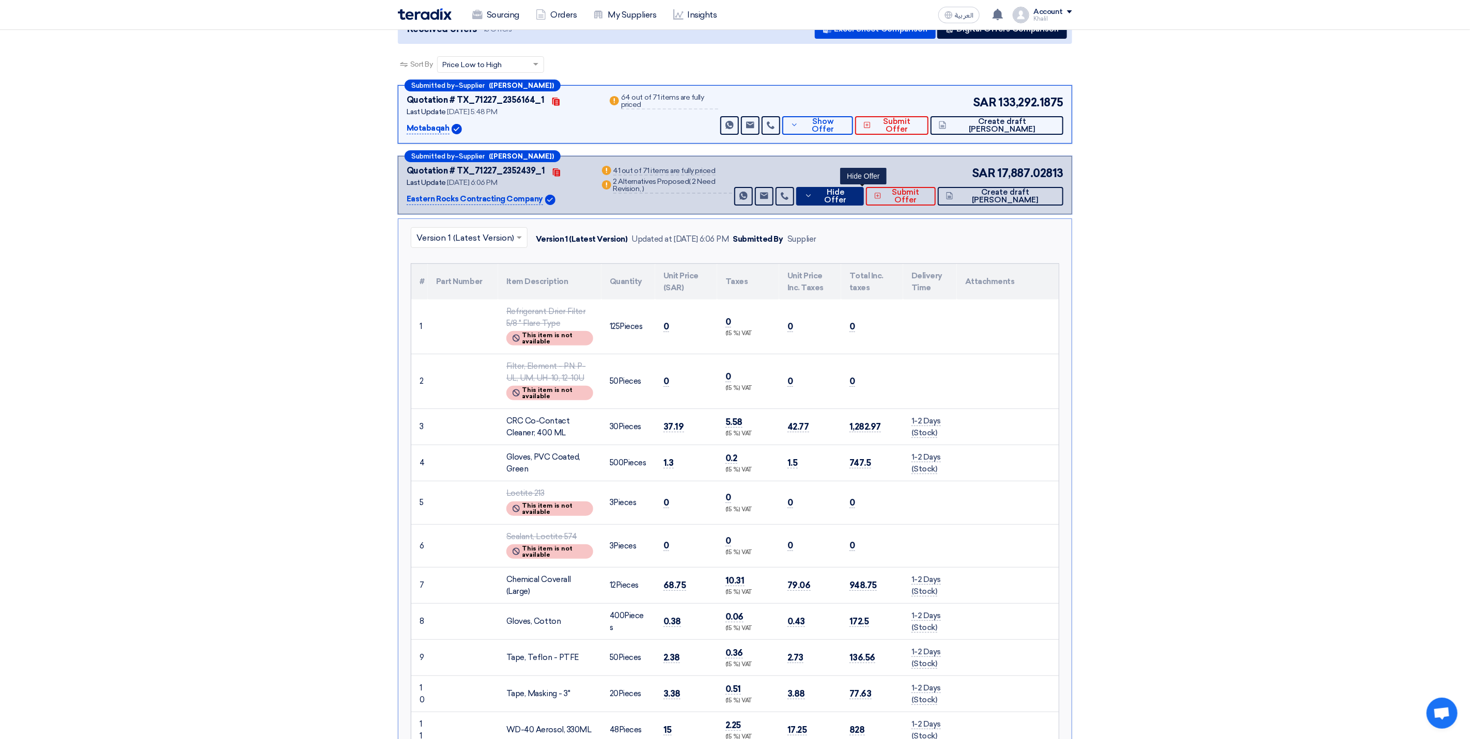
click at [812, 198] on icon at bounding box center [808, 196] width 8 height 8
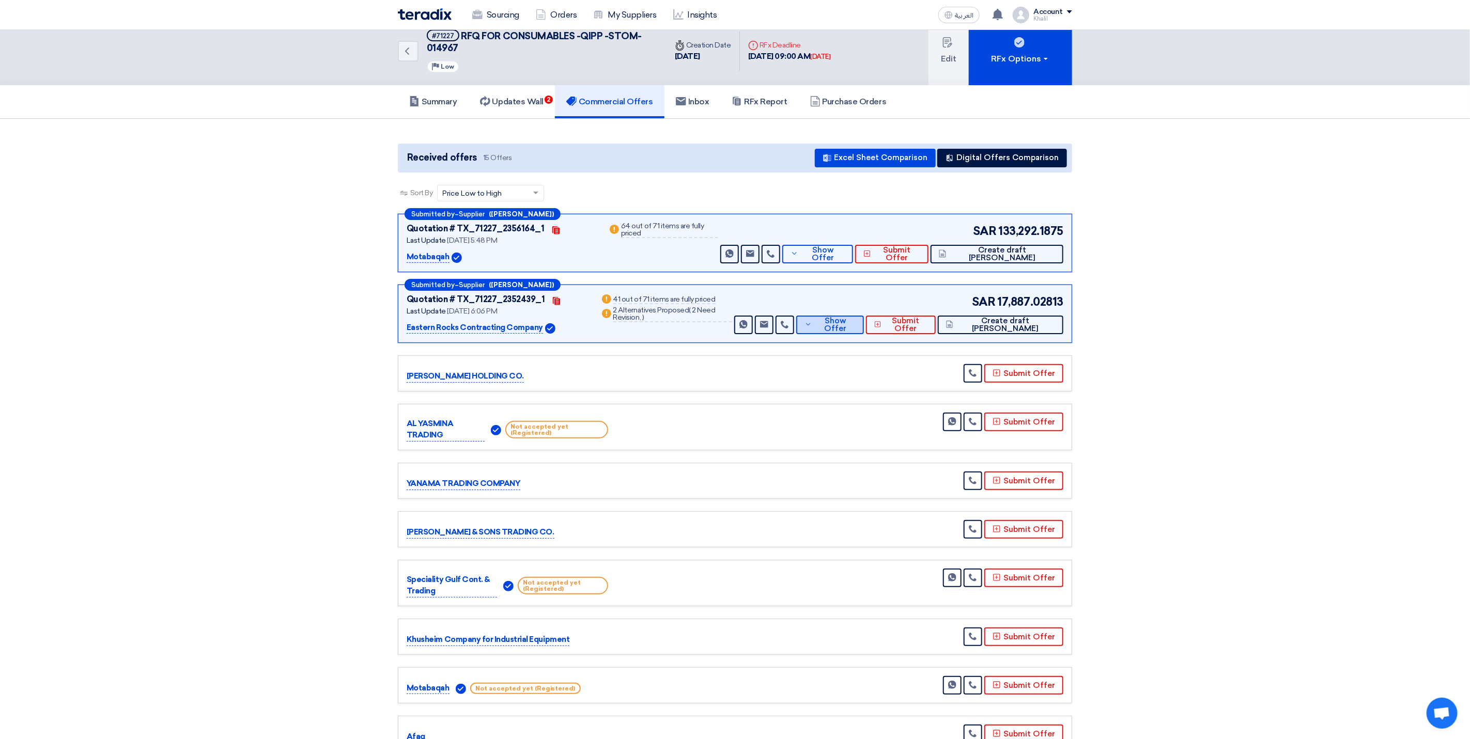
scroll to position [0, 0]
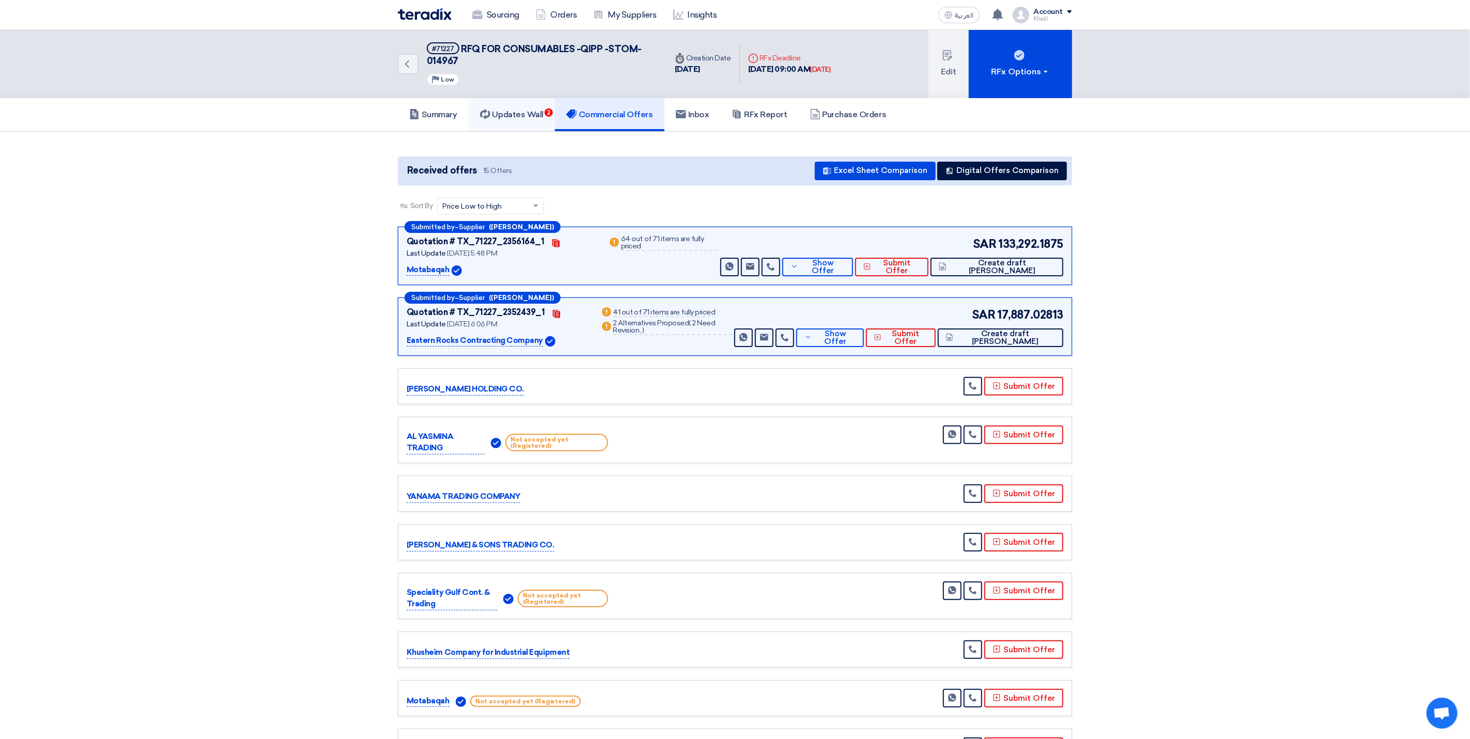
click at [521, 102] on link "Updates Wall 2" at bounding box center [512, 114] width 86 height 33
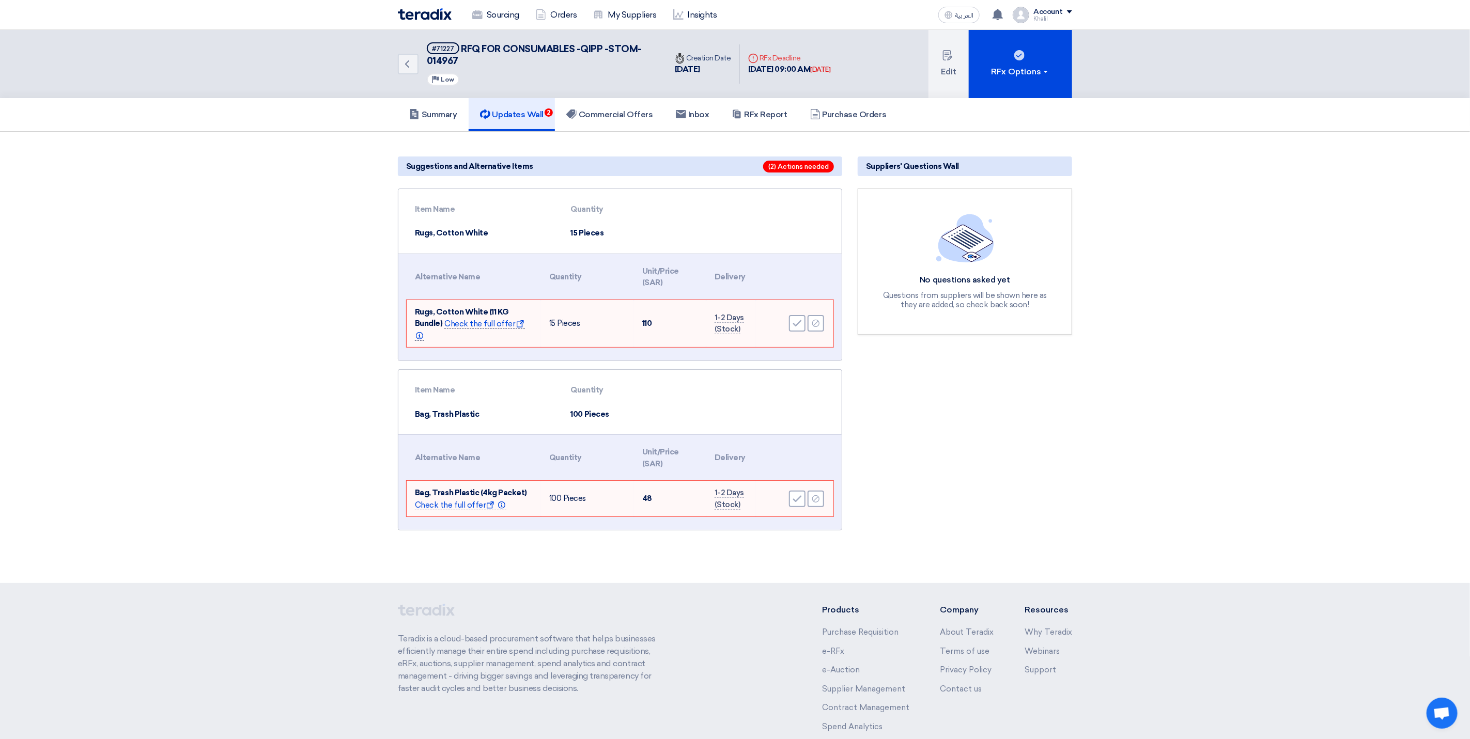
click at [484, 323] on span "Check the full offer Show offer Info" at bounding box center [470, 330] width 110 height 22
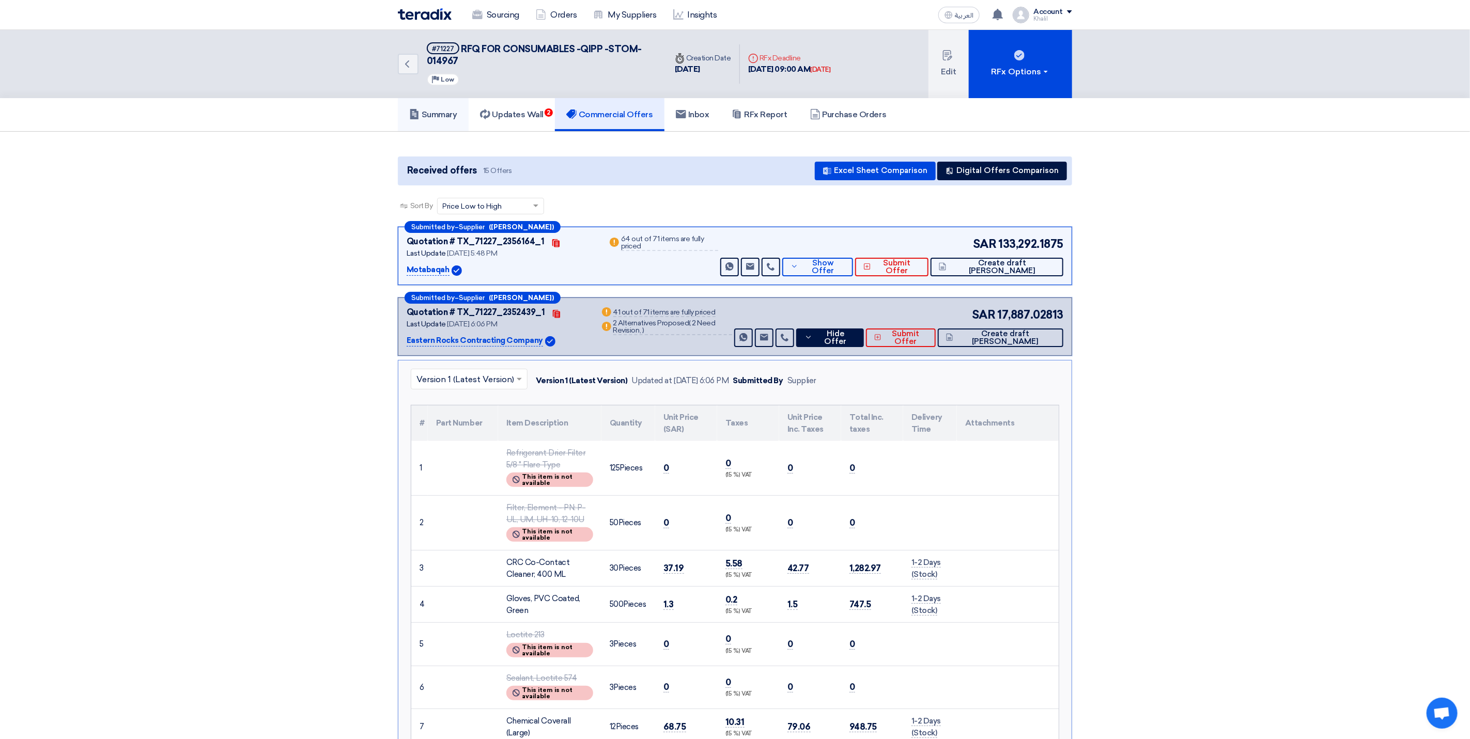
click at [440, 114] on h5 "Summary" at bounding box center [433, 115] width 48 height 10
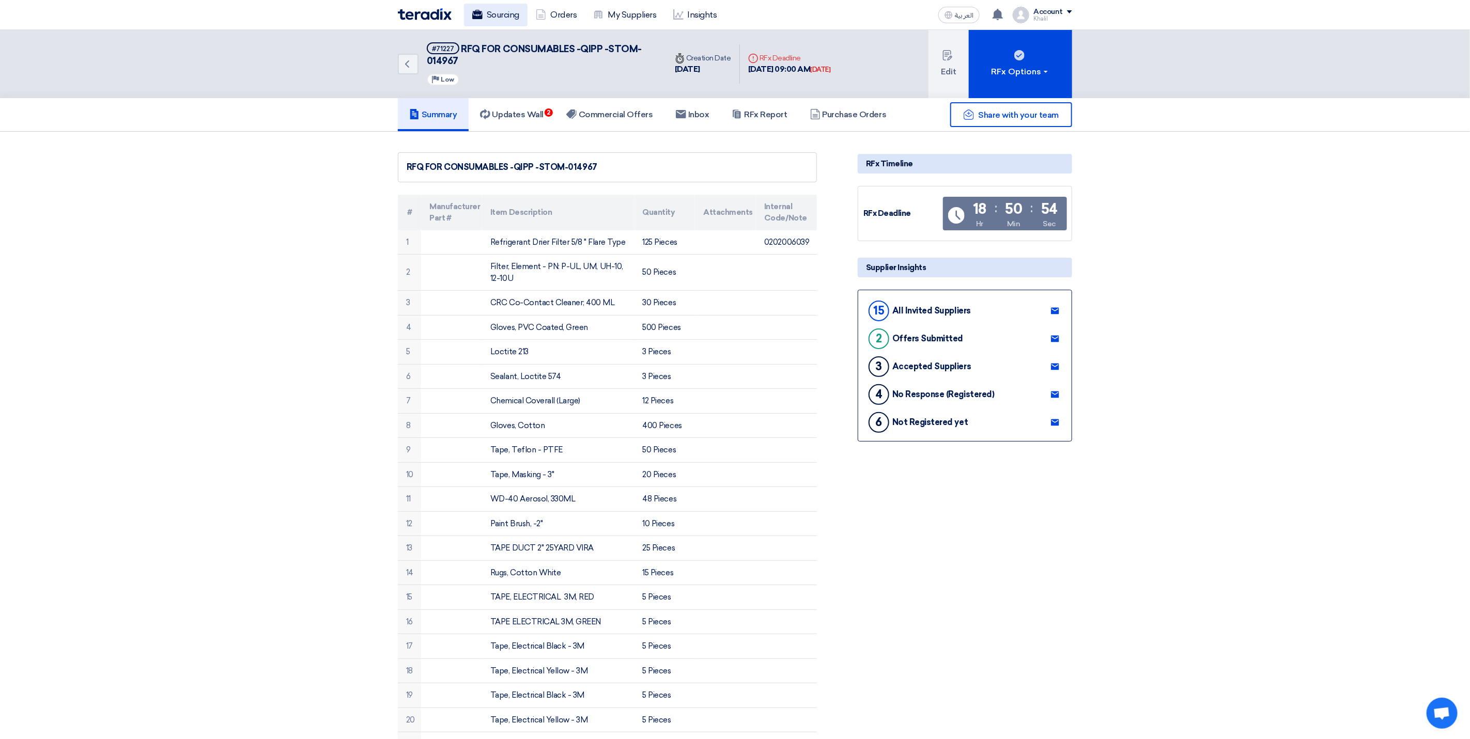
click at [501, 11] on link "Sourcing" at bounding box center [496, 15] width 64 height 23
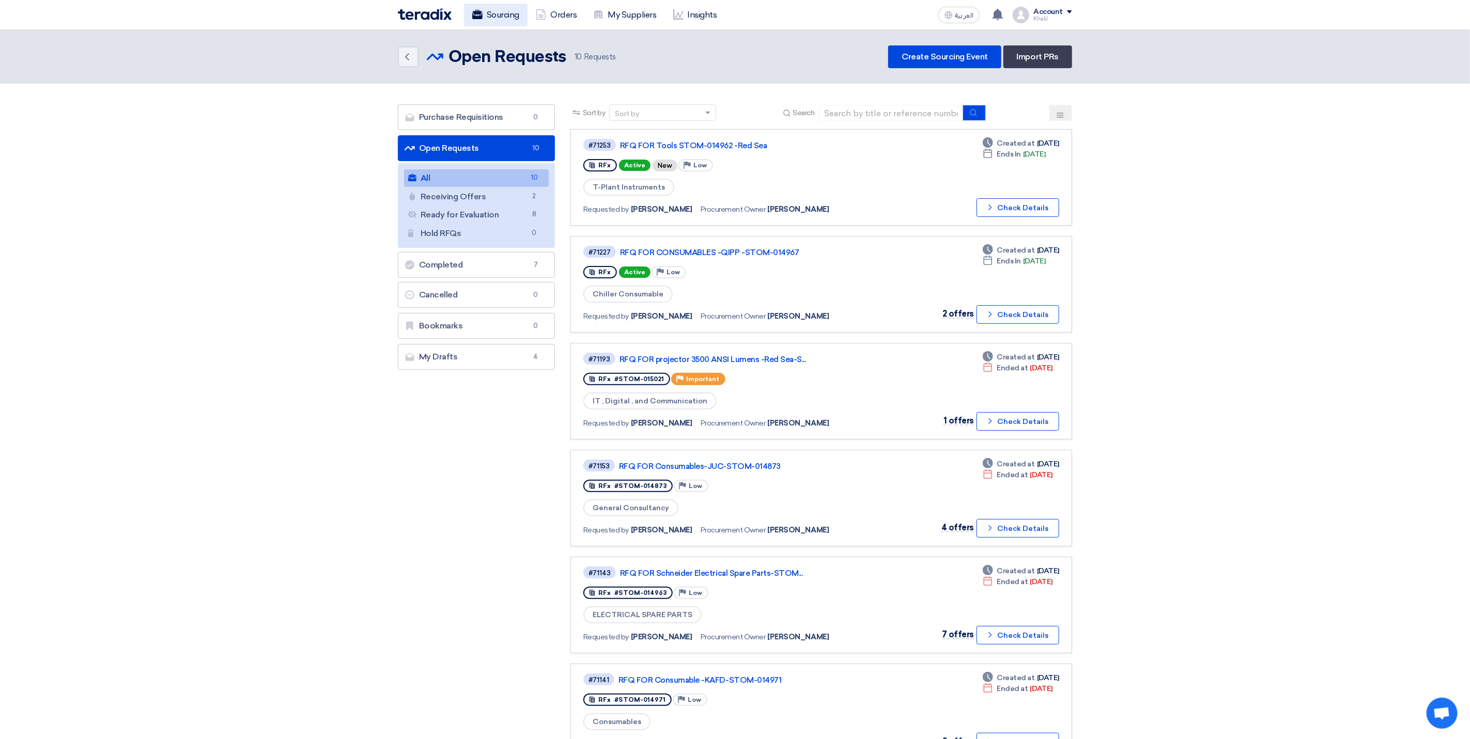
click at [506, 12] on link "Sourcing" at bounding box center [496, 15] width 64 height 23
click at [740, 569] on link "RFQ FOR Schneider Electrical Spare Parts-STOM..." at bounding box center [749, 573] width 258 height 9
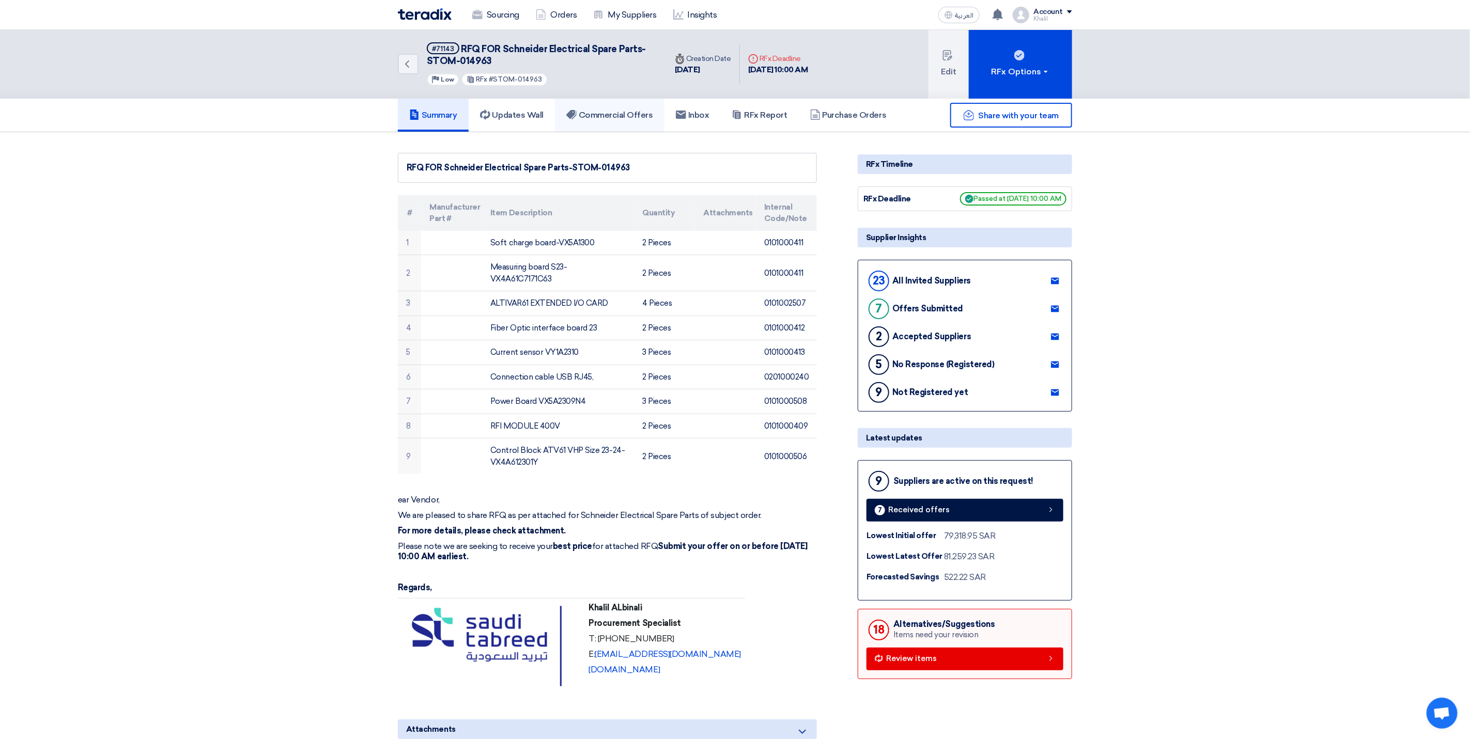
click at [600, 113] on h5 "Commercial Offers" at bounding box center [609, 115] width 87 height 10
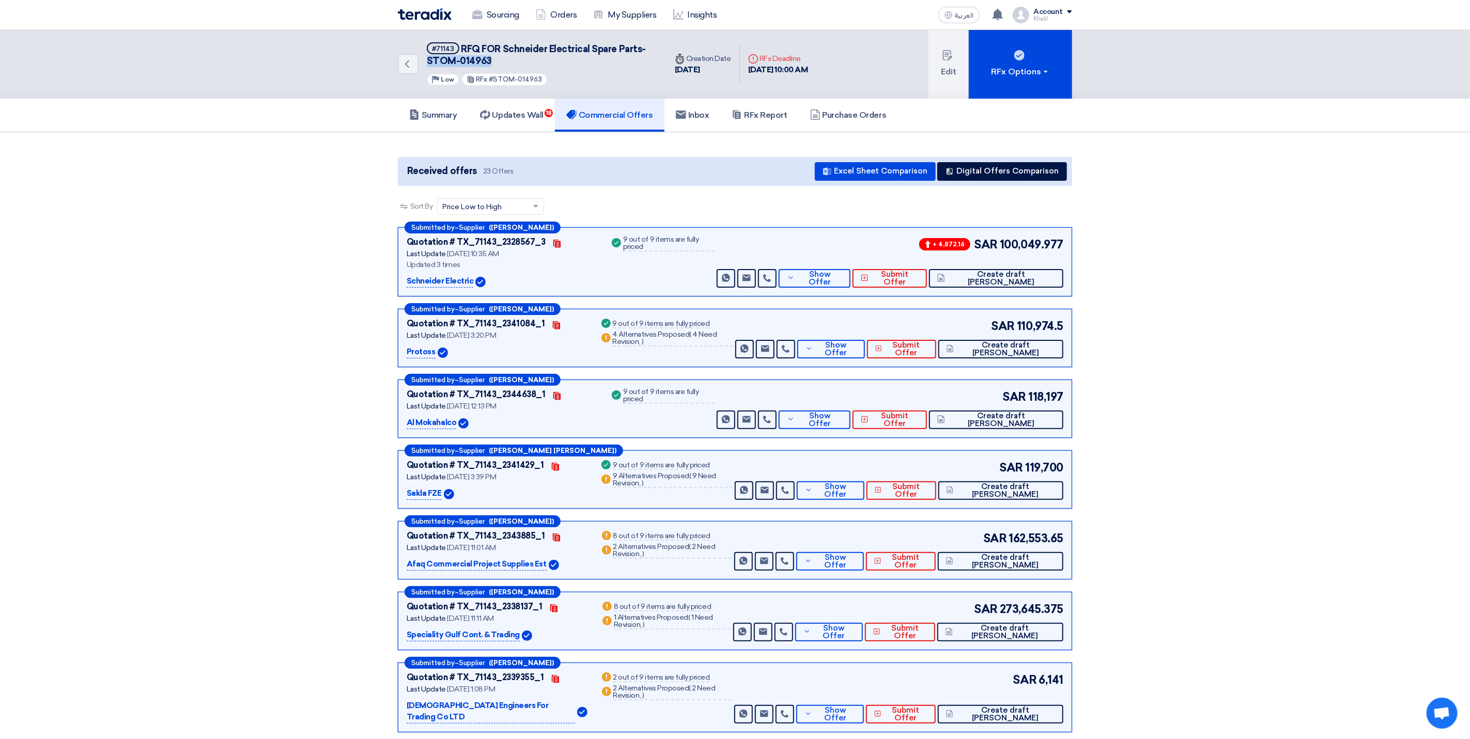
drag, startPoint x: 499, startPoint y: 59, endPoint x: 424, endPoint y: 60, distance: 75.4
click at [424, 60] on div "Back #71143 RFQ FOR [PERSON_NAME] Electrical Spare Parts-STOM-014963 Priority L…" at bounding box center [532, 64] width 269 height 69
copy span "STOM-014963"
drag, startPoint x: 408, startPoint y: 281, endPoint x: 445, endPoint y: 283, distance: 37.3
click at [445, 283] on p "Schneider Electric" at bounding box center [440, 281] width 67 height 12
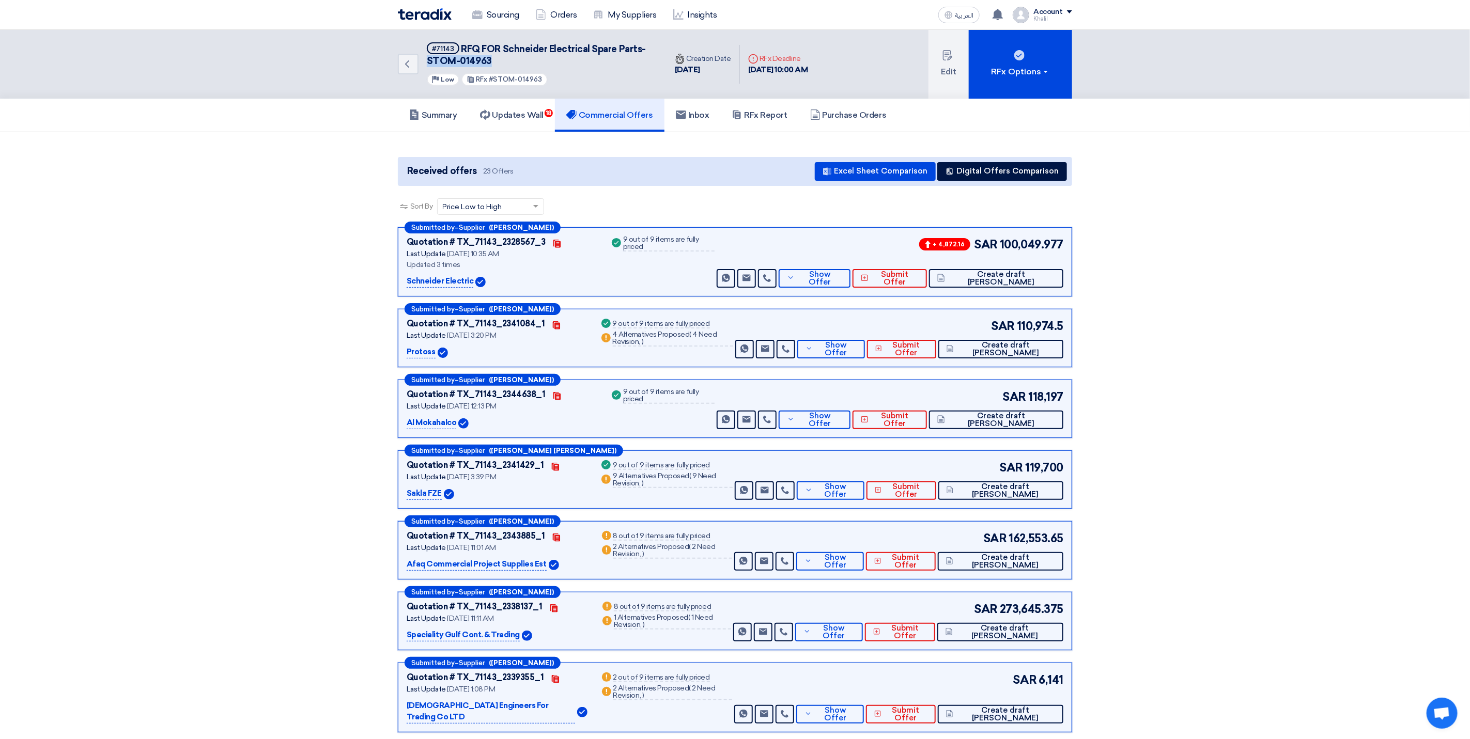
copy p "[PERSON_NAME]"
